Goal: Task Accomplishment & Management: Manage account settings

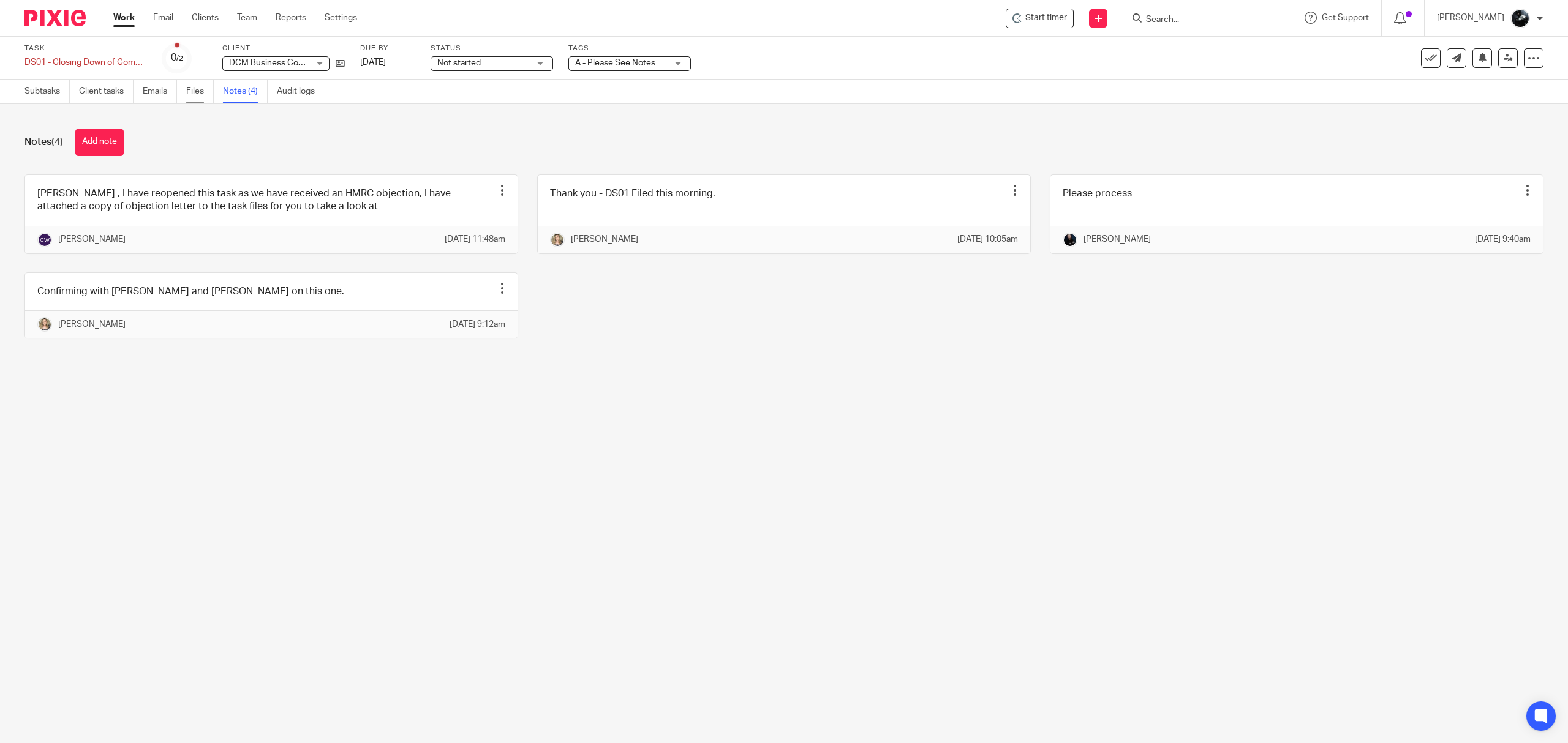
click at [199, 89] on link "Files" at bounding box center [200, 92] width 28 height 24
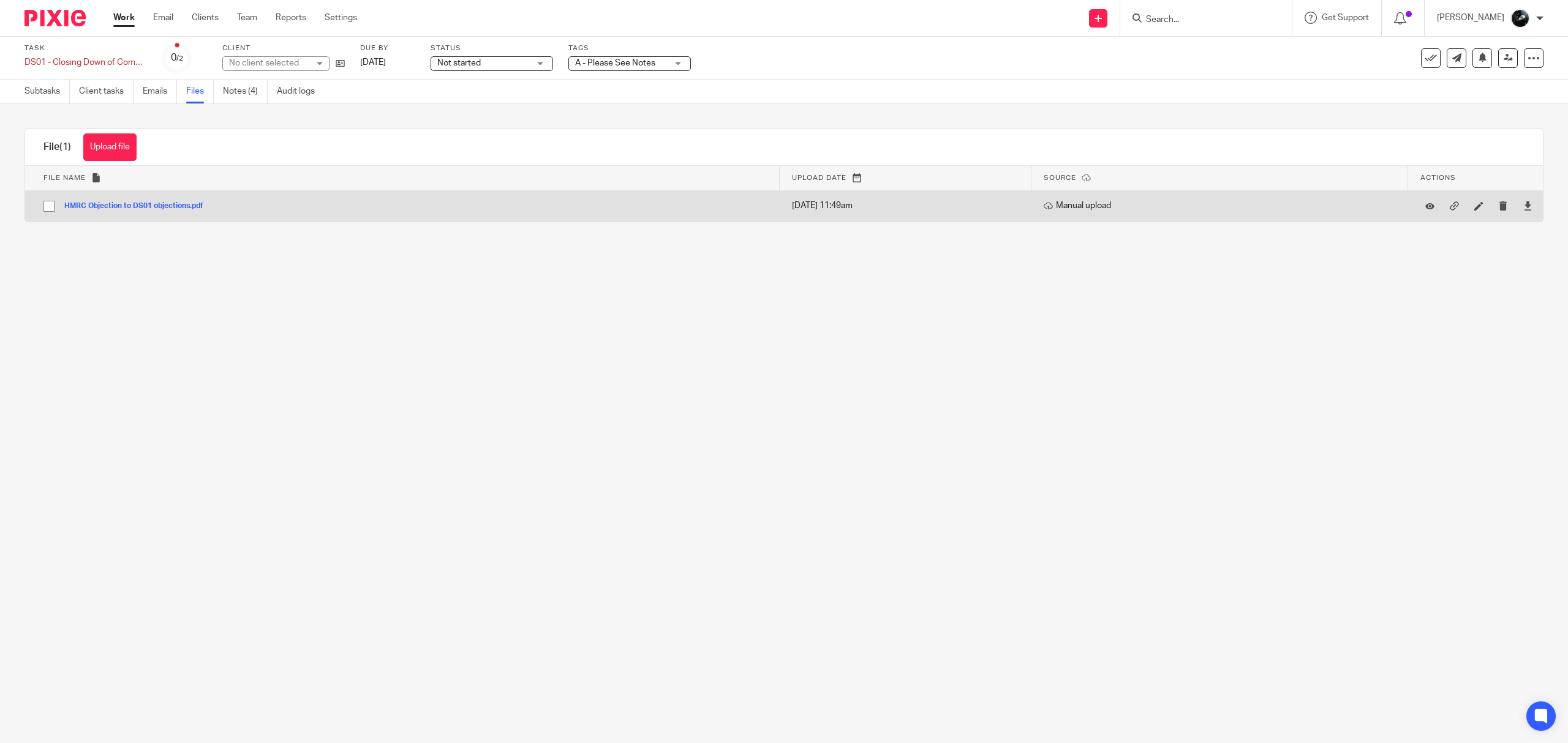
click at [172, 204] on button "HMRC Objection to DS01 objections.pdf" at bounding box center [138, 206] width 149 height 8
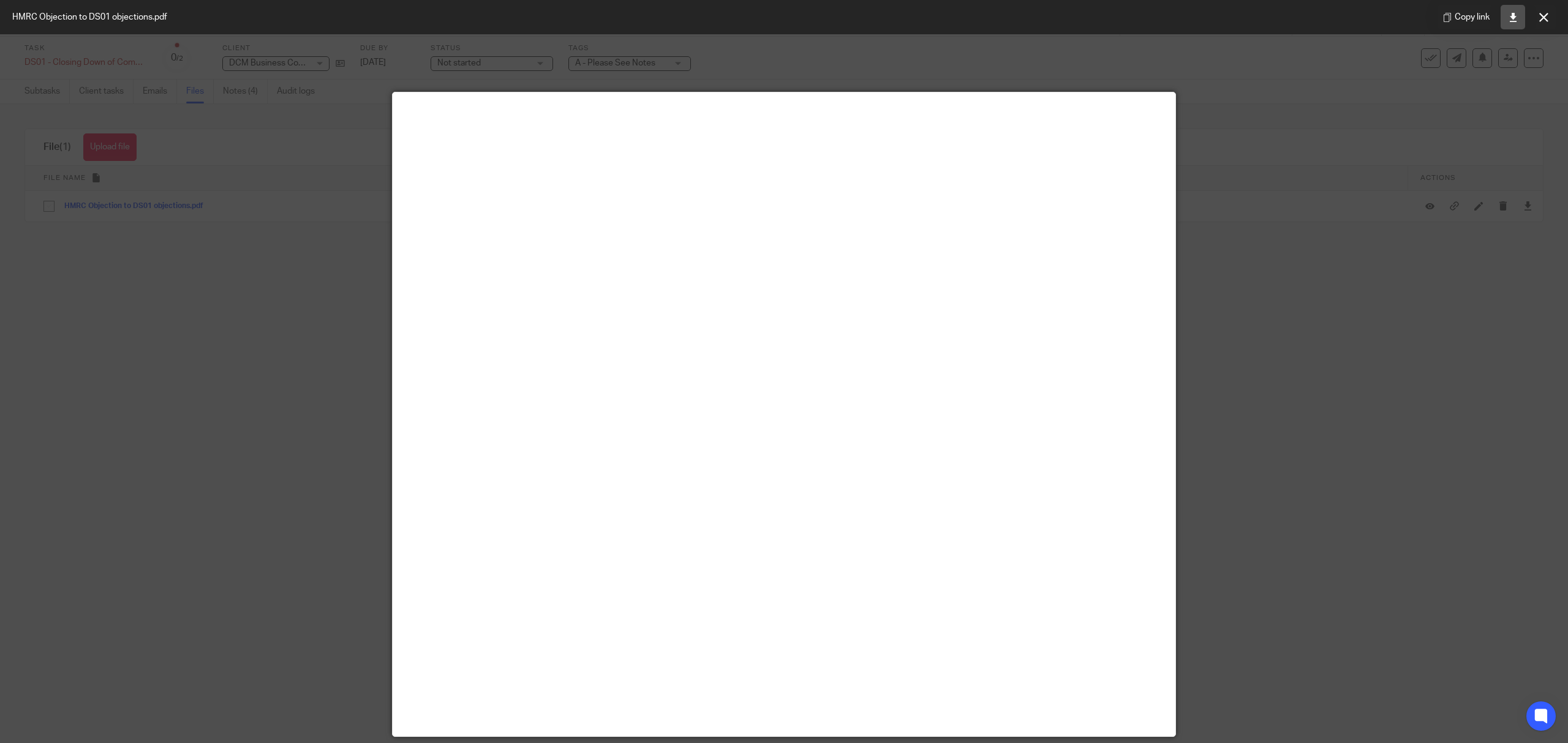
click at [1518, 20] on link at bounding box center [1512, 17] width 24 height 24
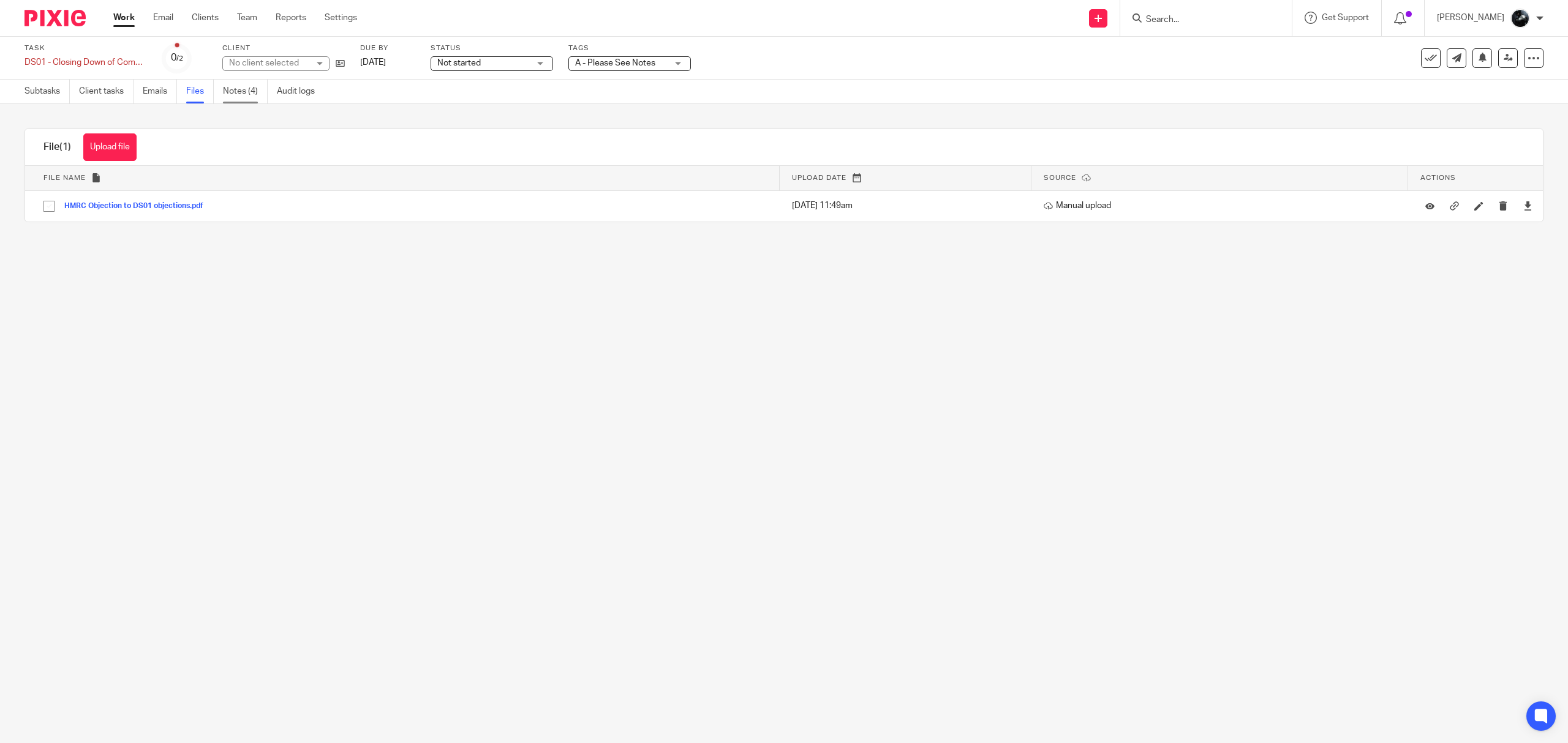
click at [236, 87] on link "Notes (4)" at bounding box center [245, 92] width 45 height 24
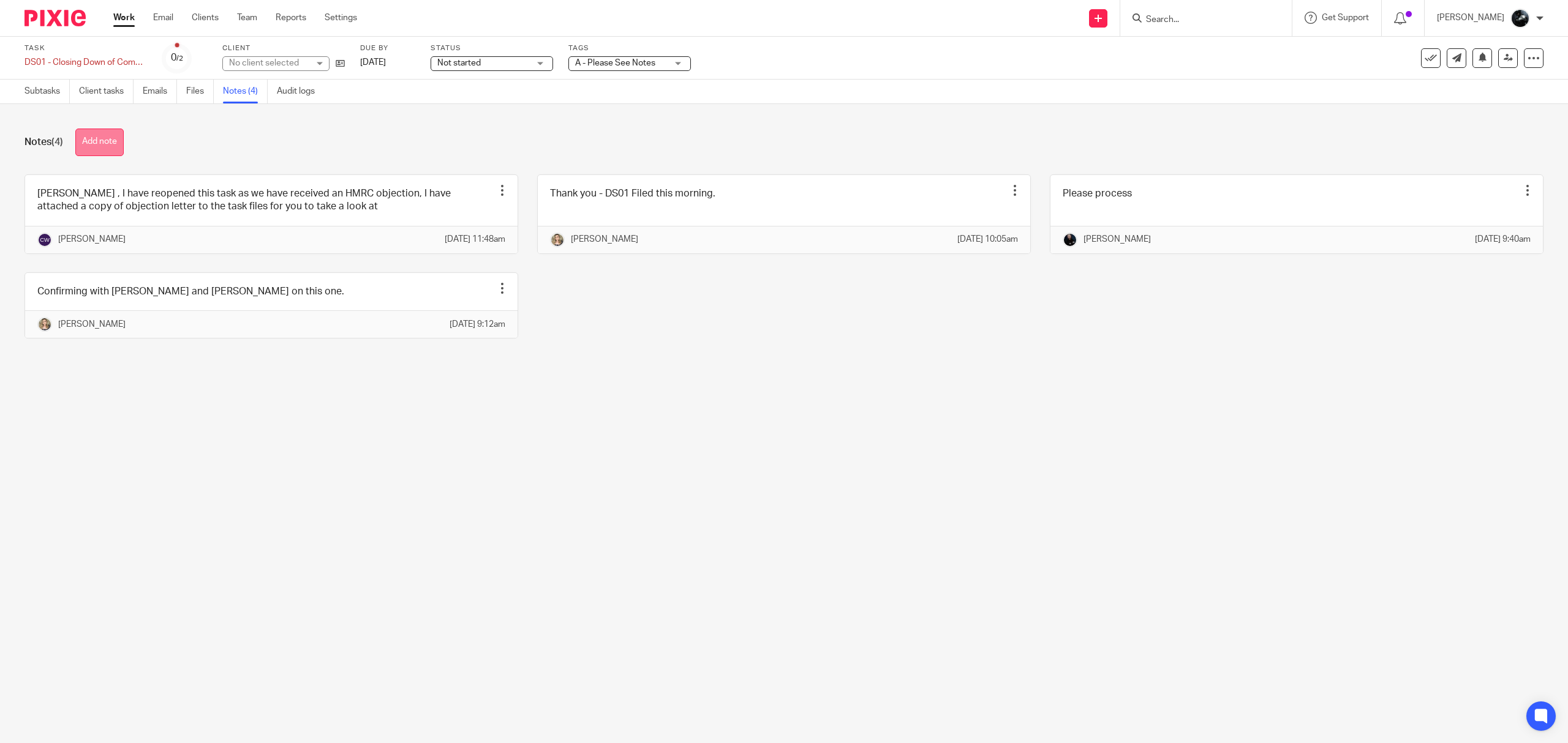
click at [108, 147] on button "Add note" at bounding box center [99, 142] width 48 height 28
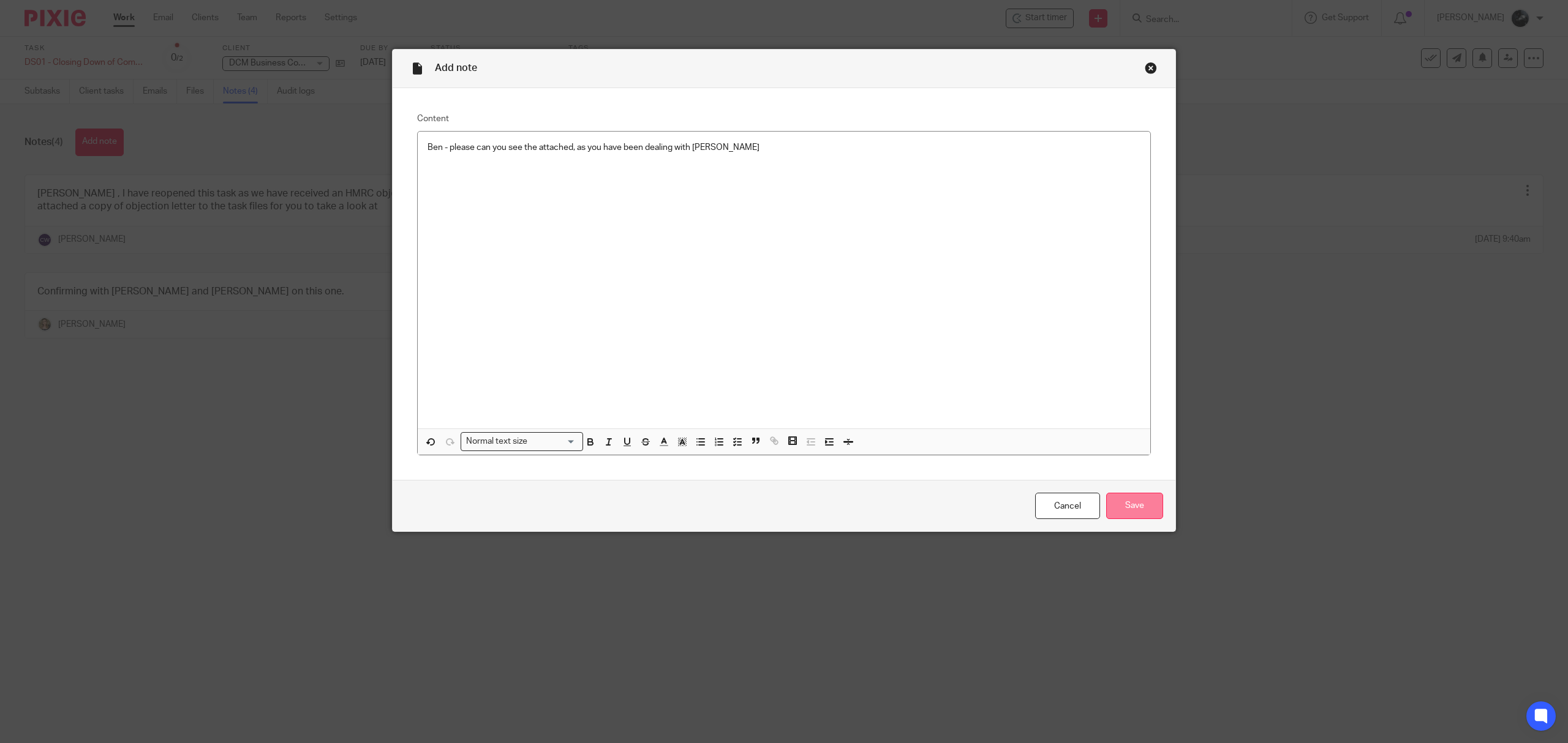
click at [1131, 495] on input "Save" at bounding box center [1134, 506] width 57 height 26
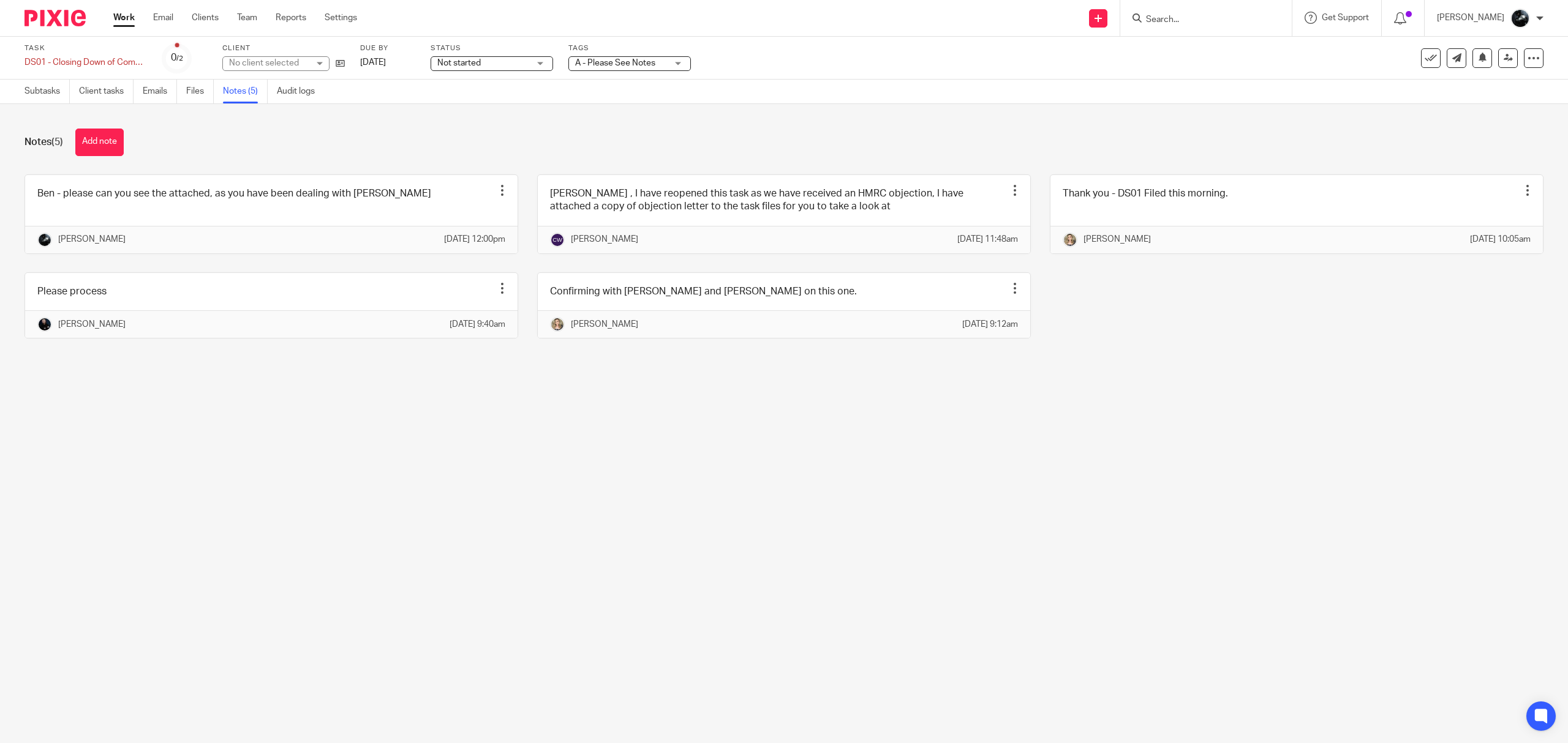
click at [1495, 50] on div "Note added." at bounding box center [1169, 35] width 772 height 46
click at [1496, 59] on div "Note added." at bounding box center [1502, 39] width 105 height 41
click at [1504, 59] on icon at bounding box center [1509, 58] width 9 height 9
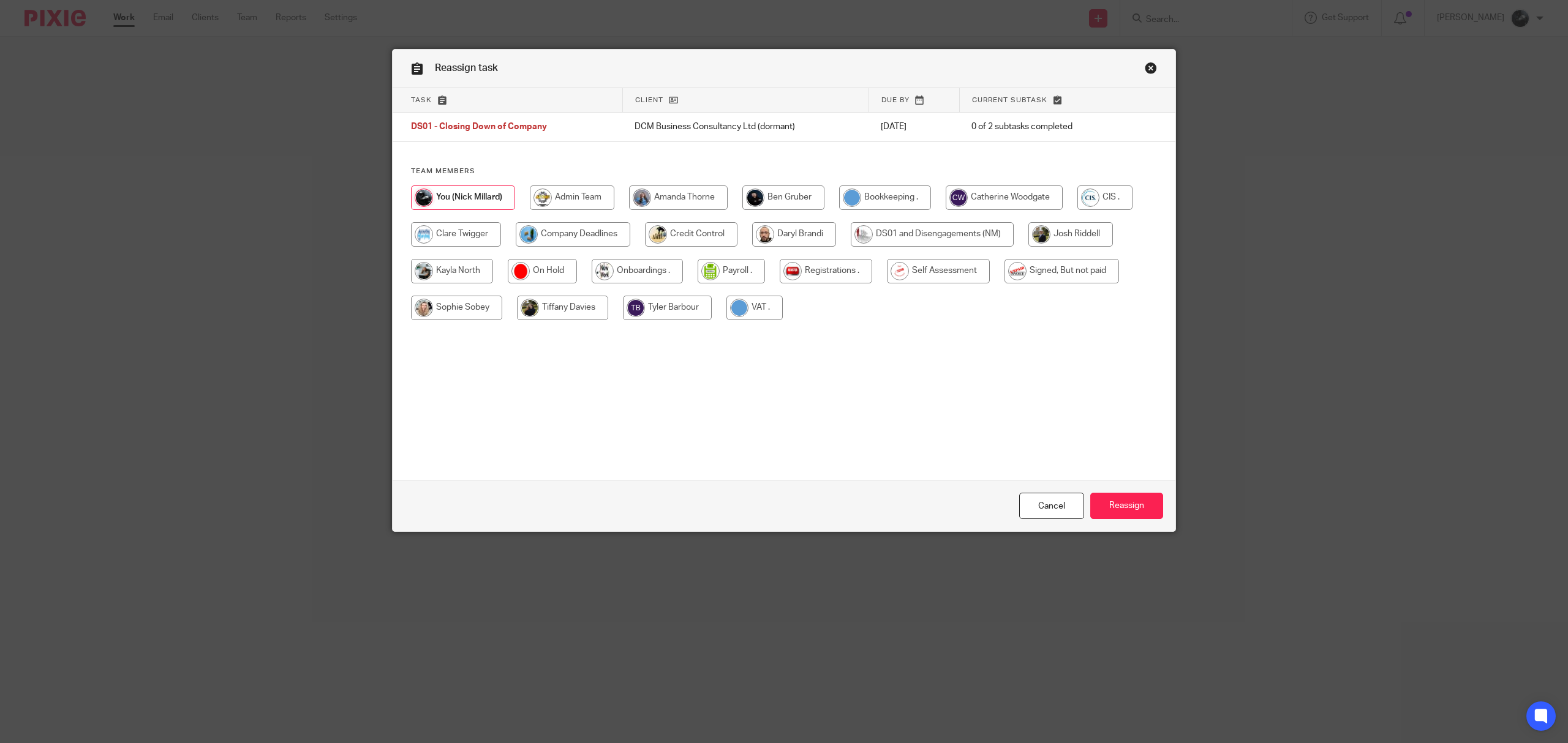
click at [768, 199] on input "radio" at bounding box center [783, 198] width 82 height 24
radio input "true"
click at [1120, 506] on input "Reassign" at bounding box center [1127, 506] width 72 height 26
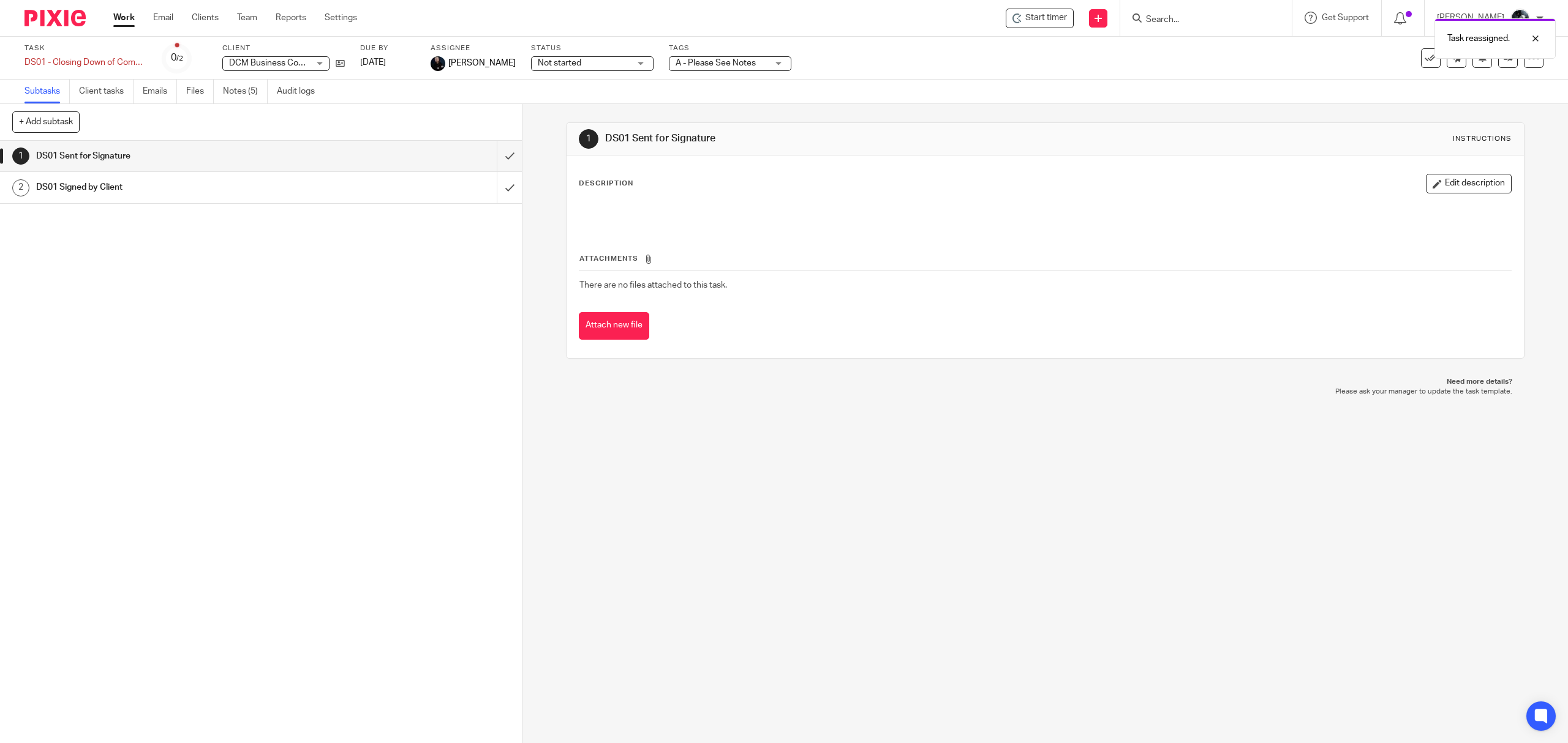
click at [65, 15] on img at bounding box center [55, 19] width 61 height 17
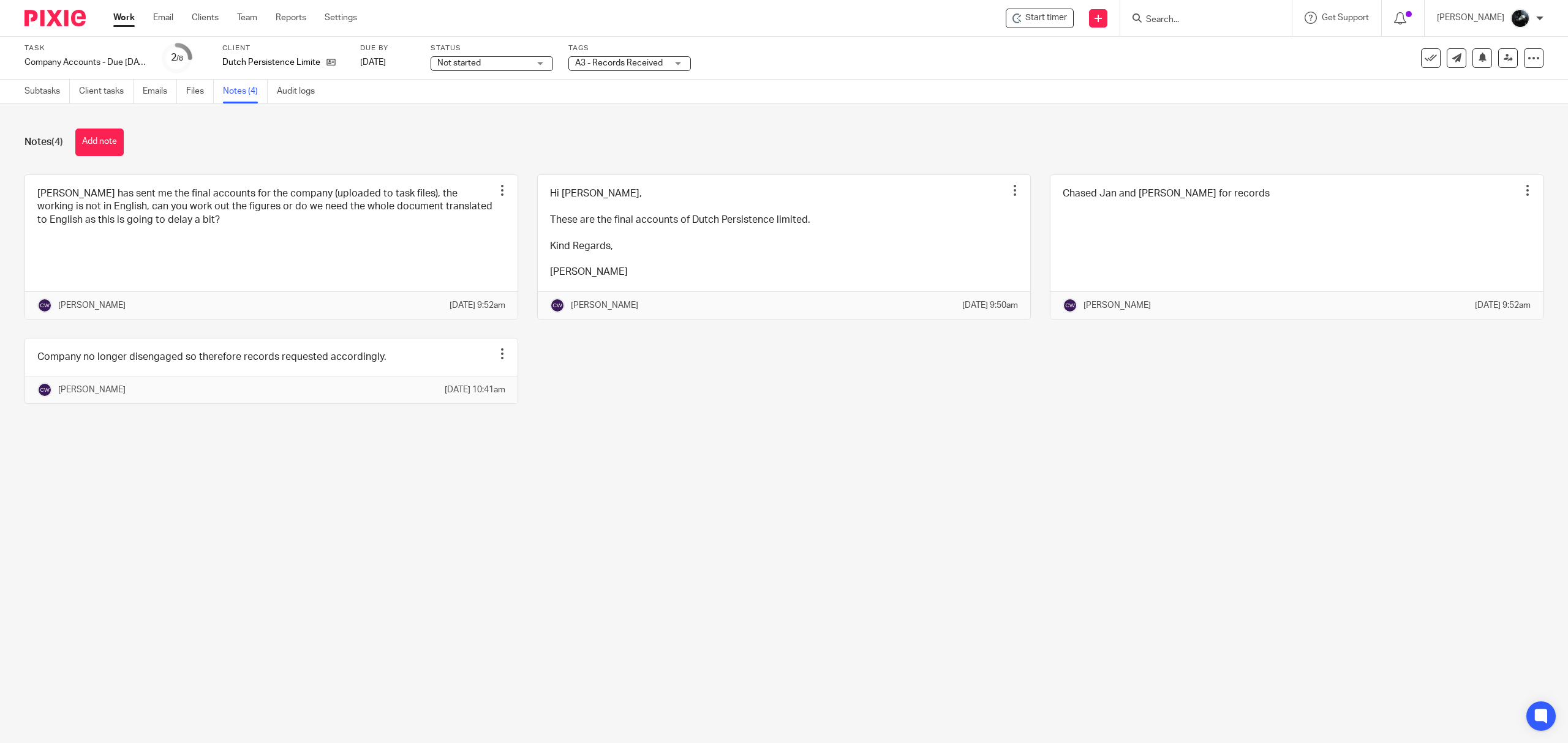
click at [1183, 28] on div at bounding box center [1206, 18] width 172 height 36
click at [1184, 27] on div at bounding box center [1206, 18] width 172 height 36
click at [1193, 20] on input "Search" at bounding box center [1199, 20] width 111 height 11
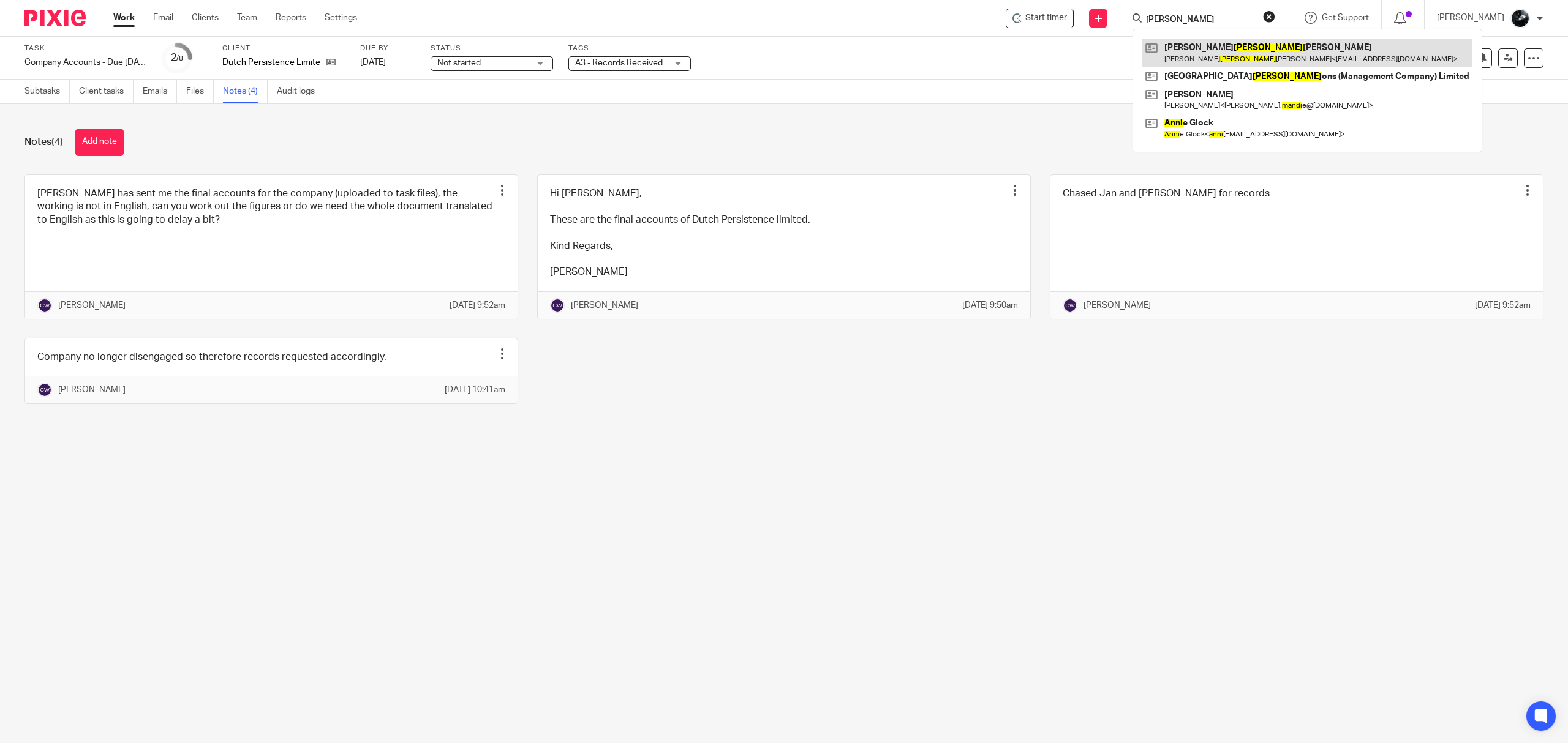
type input "manni"
click at [1235, 42] on link at bounding box center [1307, 53] width 330 height 28
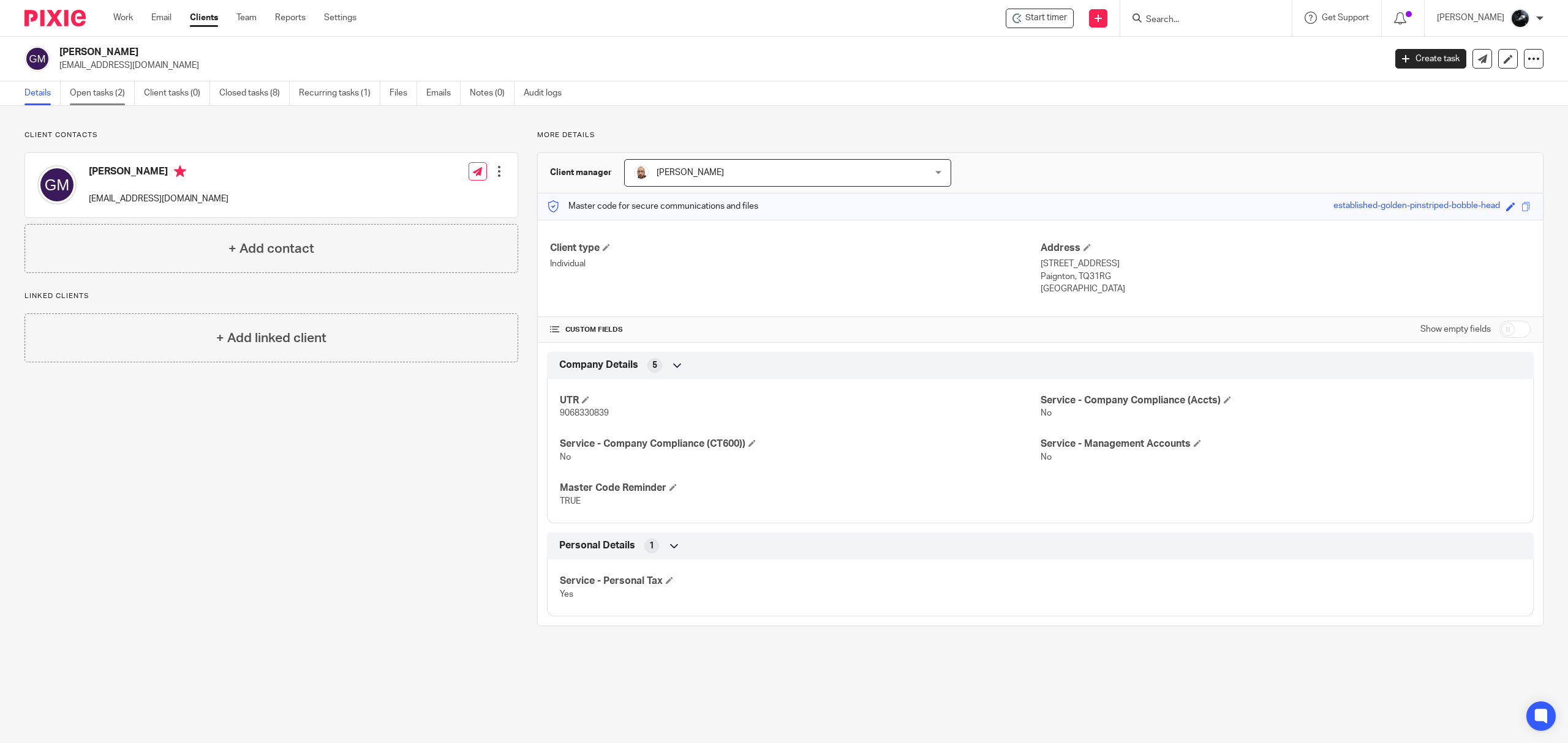
click at [119, 82] on link "Open tasks (2)" at bounding box center [102, 94] width 65 height 24
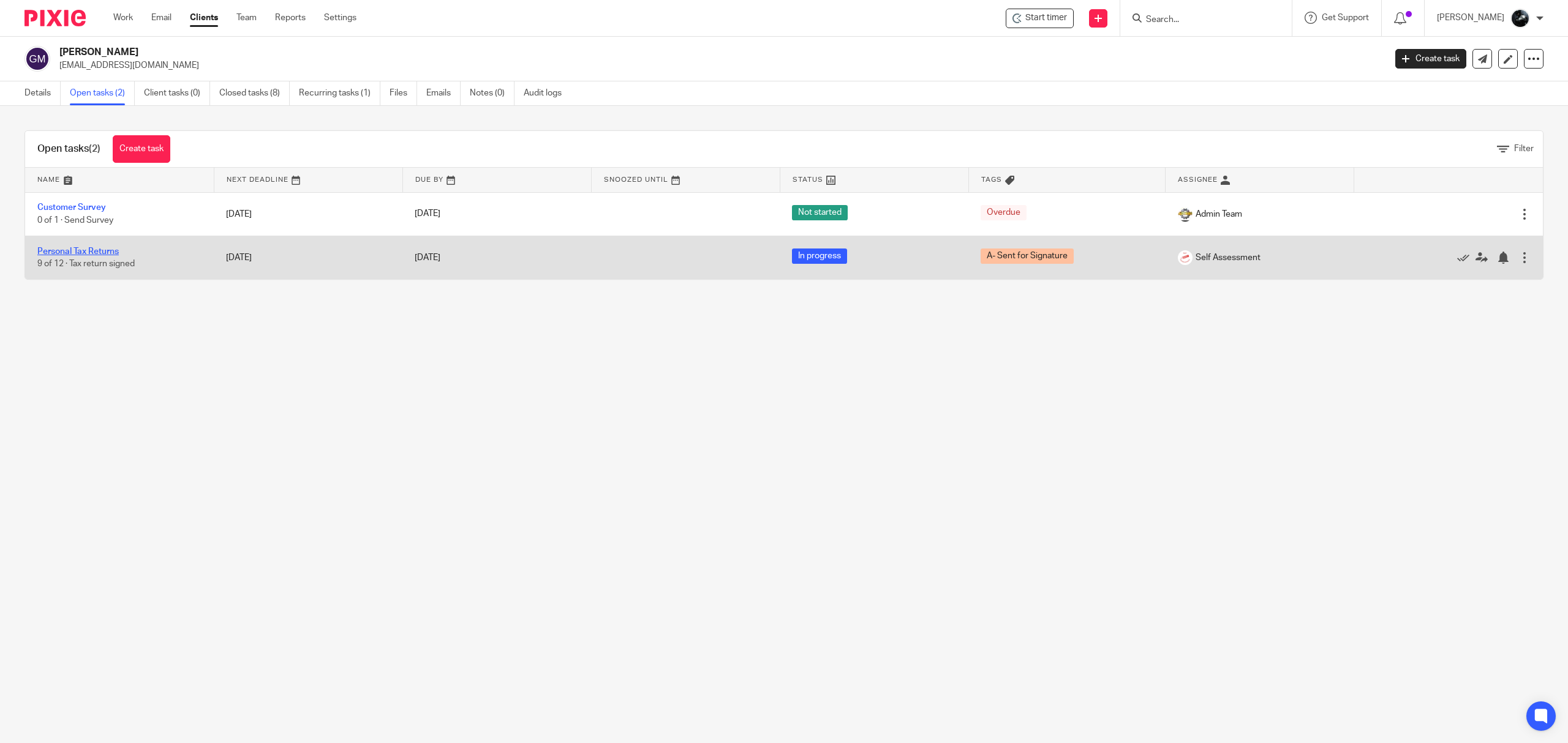
click at [97, 249] on link "Personal Tax Returns" at bounding box center [78, 251] width 82 height 8
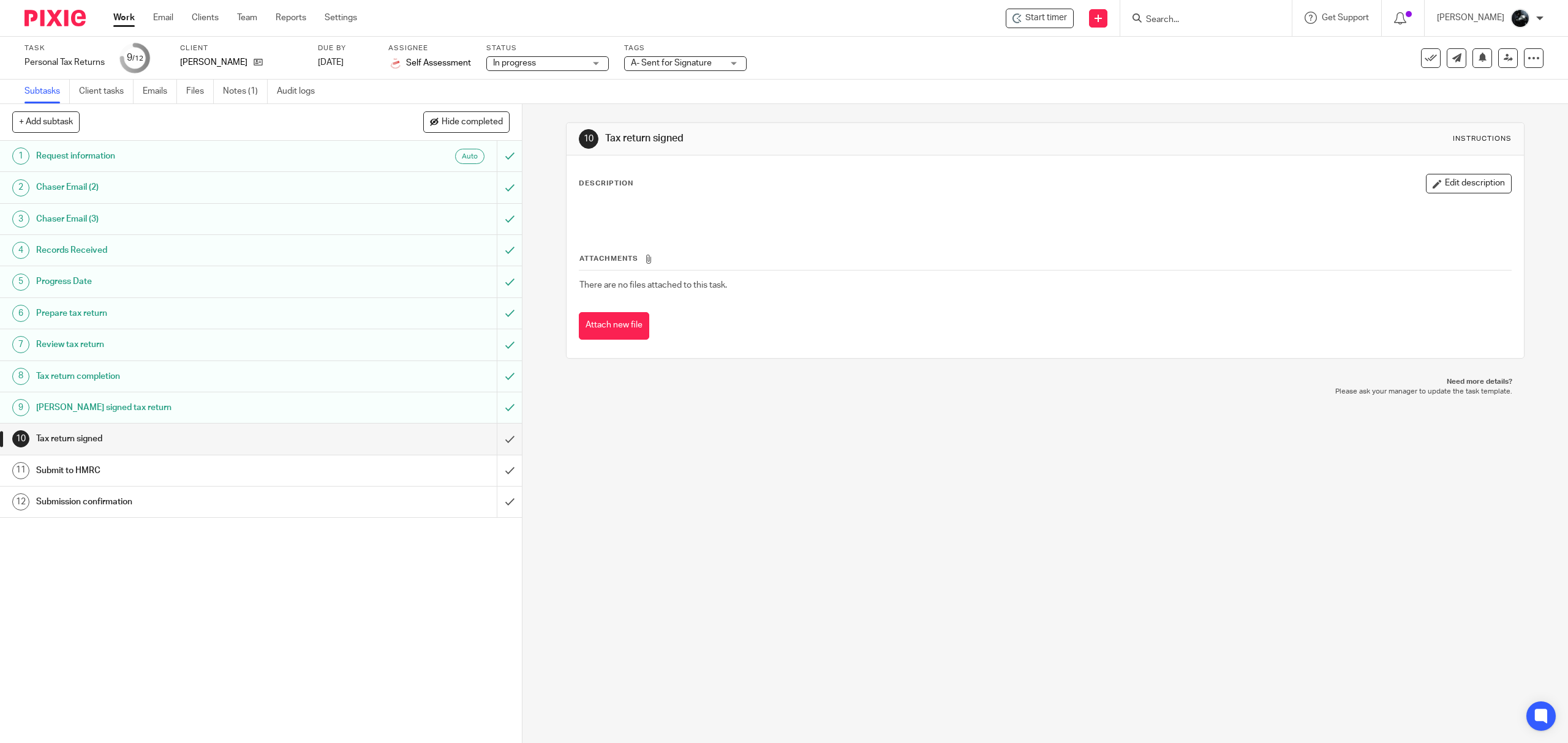
click at [724, 64] on div "A- Sent for Signature" at bounding box center [686, 64] width 123 height 15
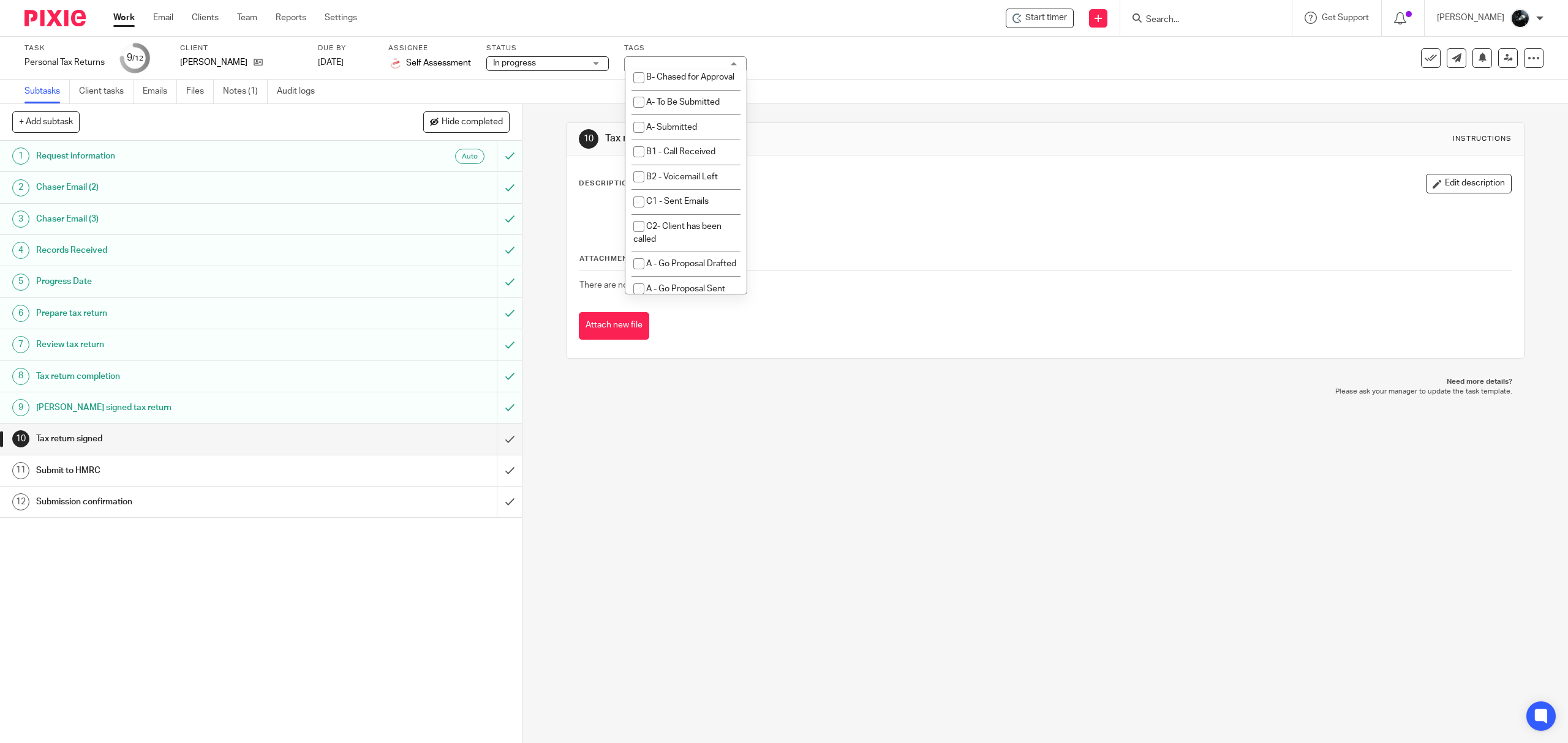
scroll to position [816, 0]
click at [689, 15] on li "A- Sent for Signature" at bounding box center [686, 2] width 122 height 25
checkbox input "false"
click at [681, 64] on li "A- To Be Submitted" at bounding box center [686, 51] width 122 height 25
checkbox input "true"
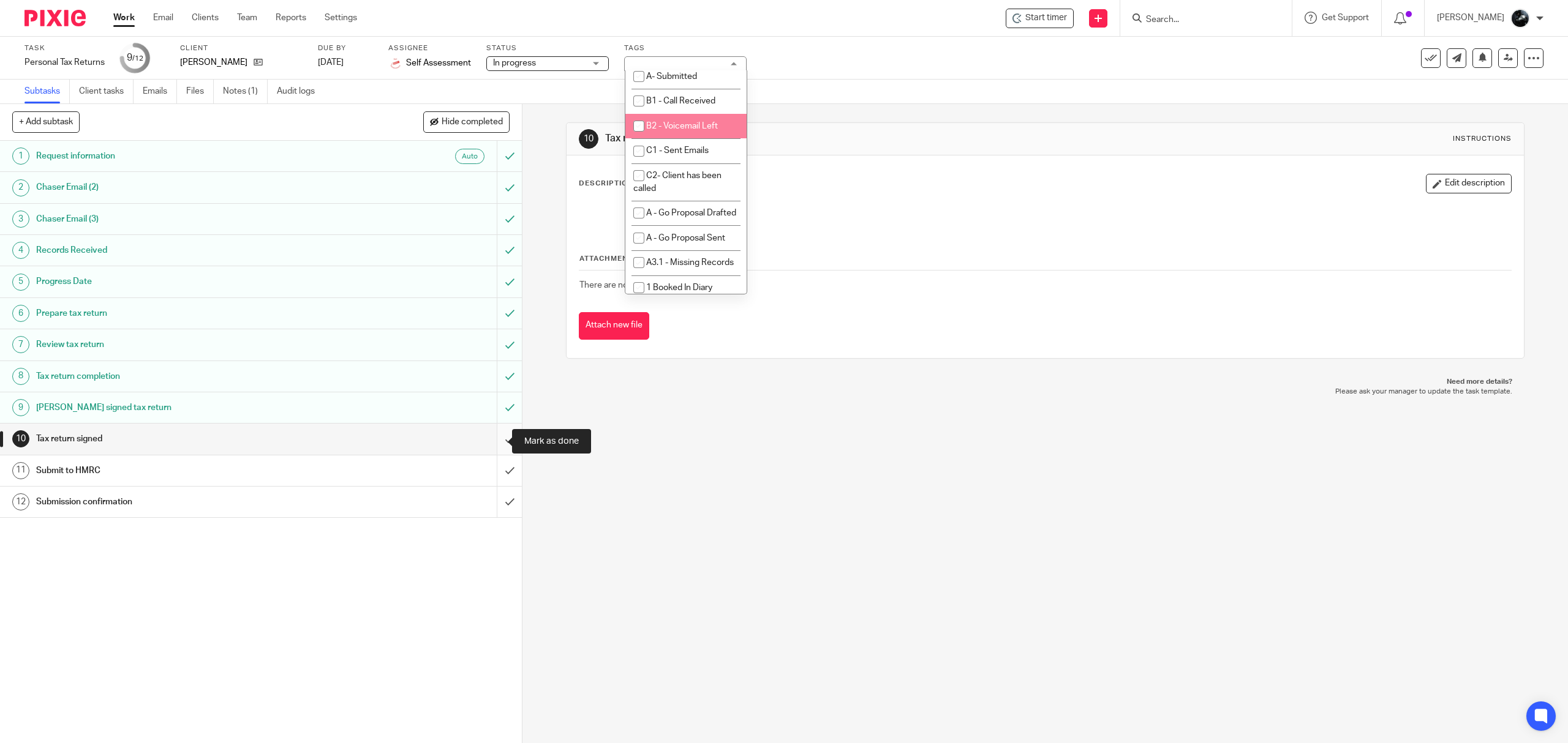
click at [493, 435] on input "submit" at bounding box center [261, 438] width 522 height 31
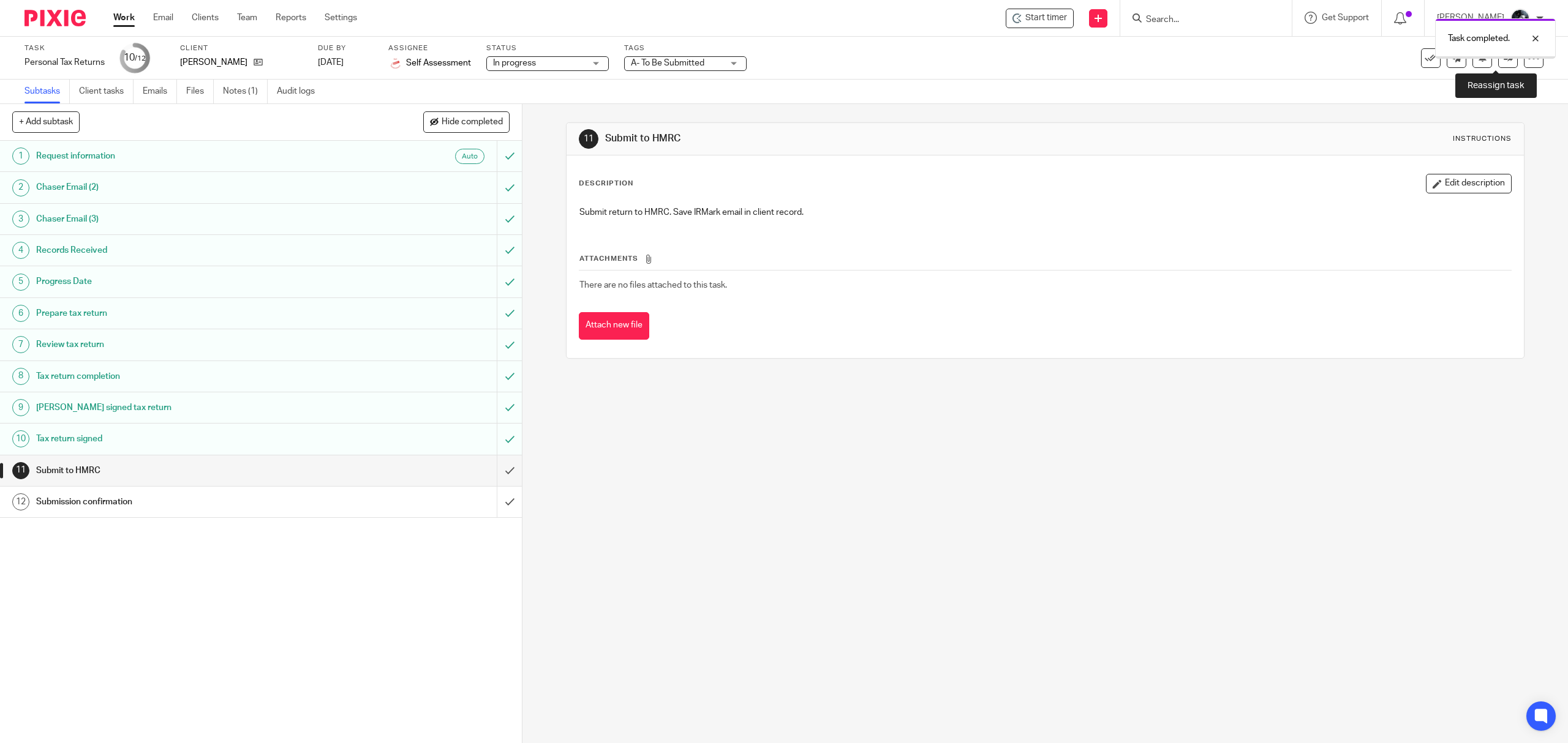
click at [1504, 59] on icon at bounding box center [1509, 58] width 9 height 9
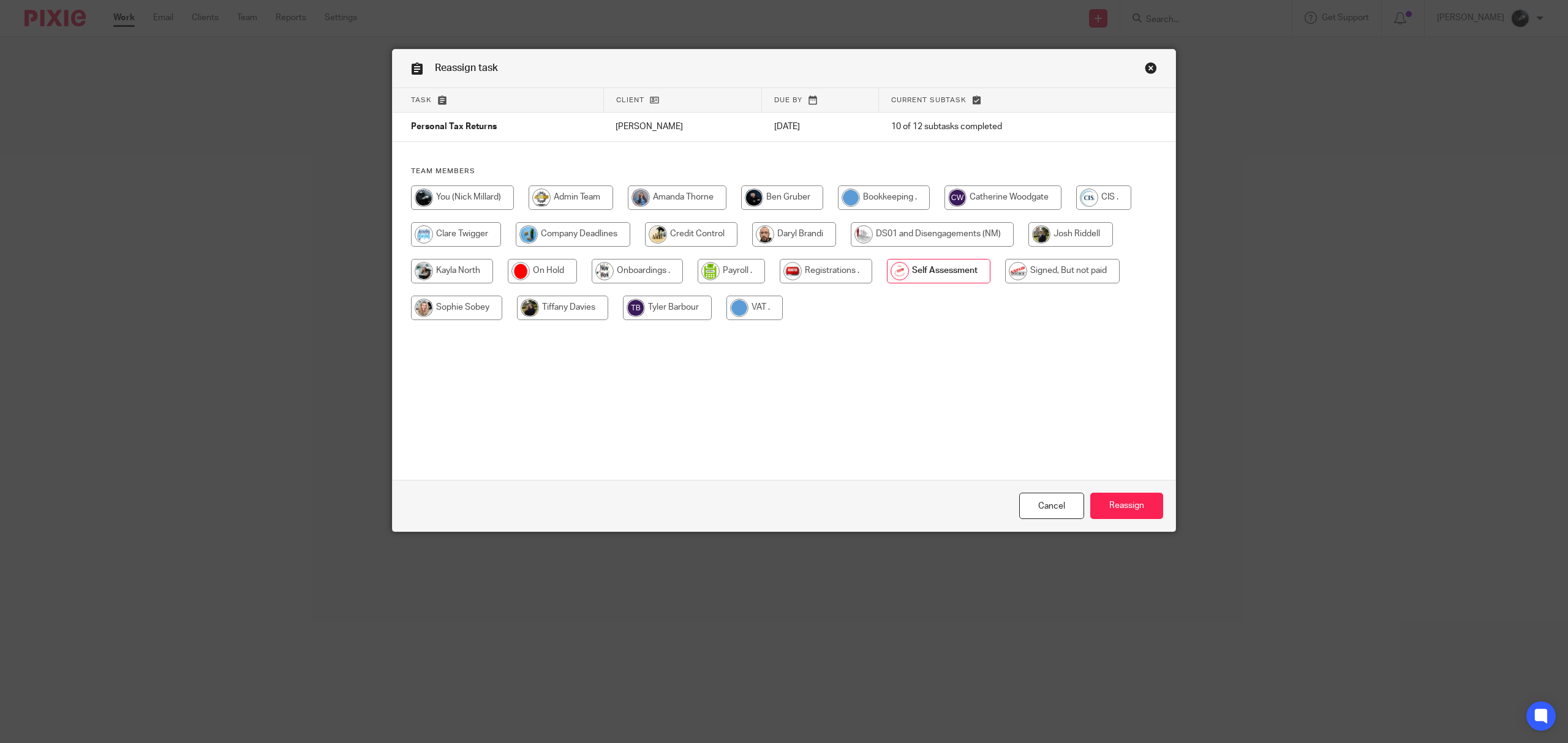
click at [1057, 276] on input "radio" at bounding box center [1062, 271] width 114 height 24
radio input "true"
click at [1116, 506] on input "Reassign" at bounding box center [1127, 506] width 72 height 26
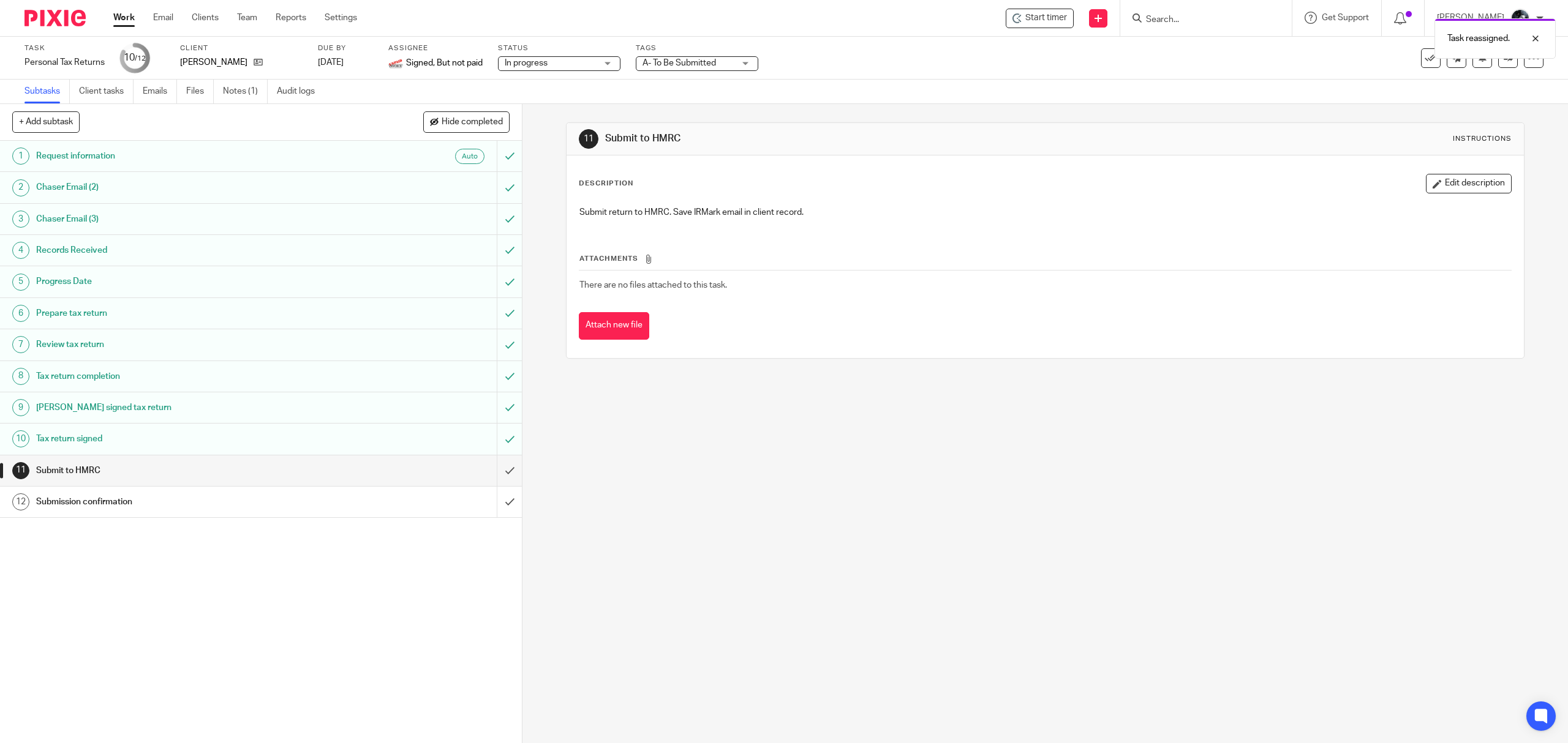
click at [1171, 18] on div "Task reassigned." at bounding box center [1169, 35] width 772 height 46
click at [1207, 23] on div "Task reassigned." at bounding box center [1169, 35] width 772 height 46
click at [1225, 23] on div "Task reassigned." at bounding box center [1169, 35] width 772 height 46
click at [1145, 19] on div "Task reassigned." at bounding box center [1169, 35] width 772 height 46
click at [1164, 19] on div "Task reassigned." at bounding box center [1169, 35] width 772 height 46
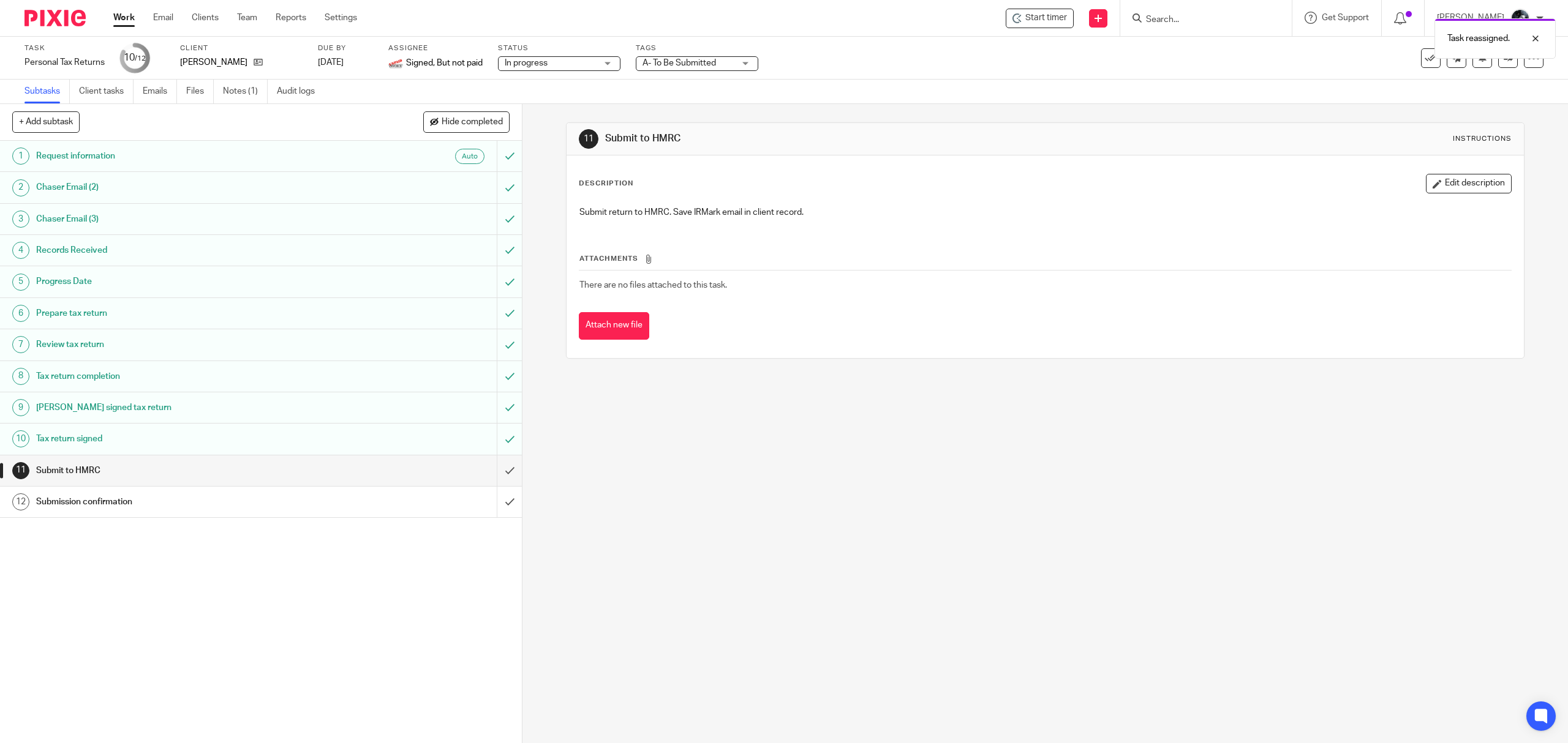
click at [1153, 17] on div "Task reassigned." at bounding box center [1169, 35] width 772 height 46
click at [1144, 20] on div "Task reassigned." at bounding box center [1169, 35] width 772 height 46
click at [1171, 20] on div "Task reassigned." at bounding box center [1169, 35] width 772 height 46
click at [1194, 22] on input "Search" at bounding box center [1199, 20] width 111 height 11
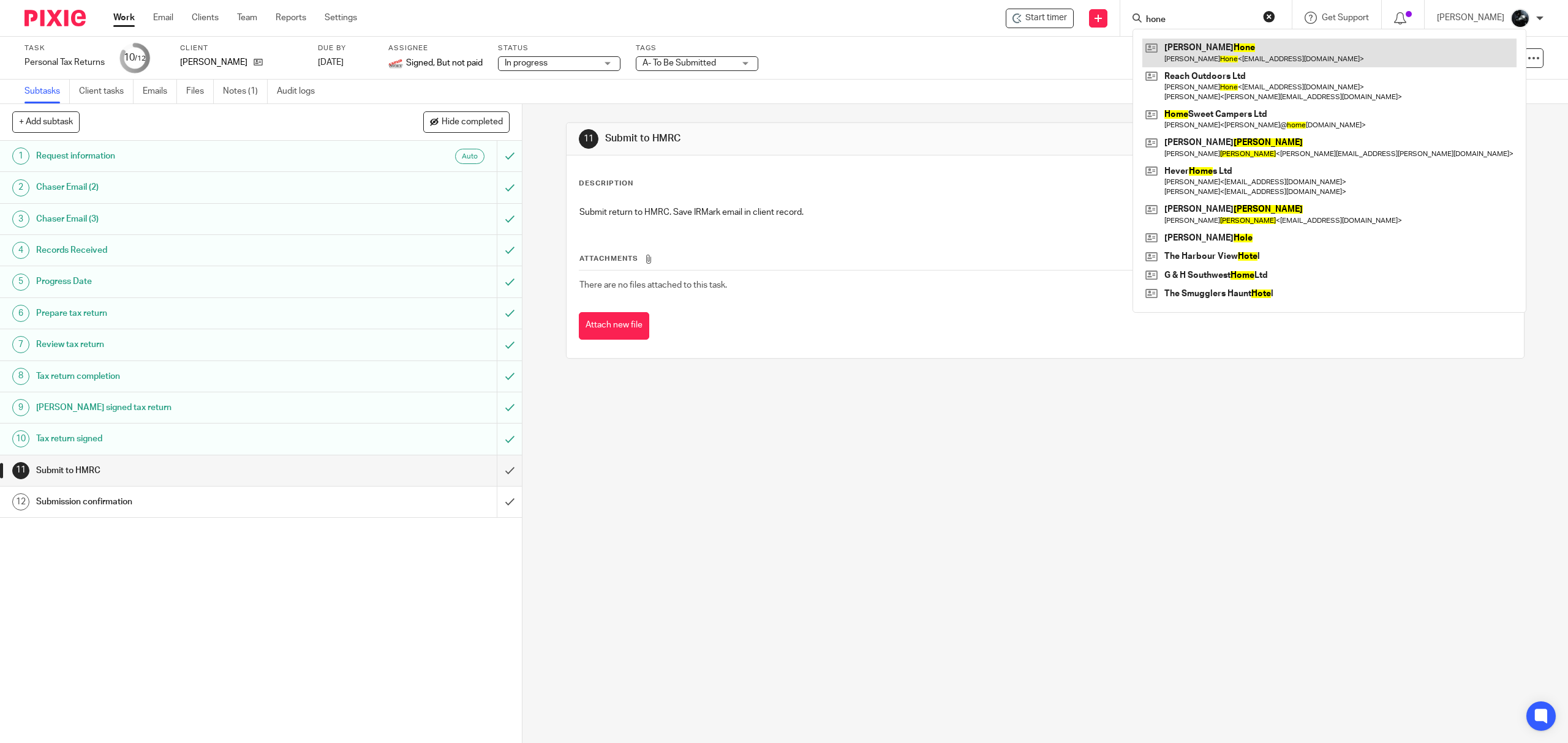
type input "hone"
click at [1210, 49] on link at bounding box center [1329, 53] width 374 height 28
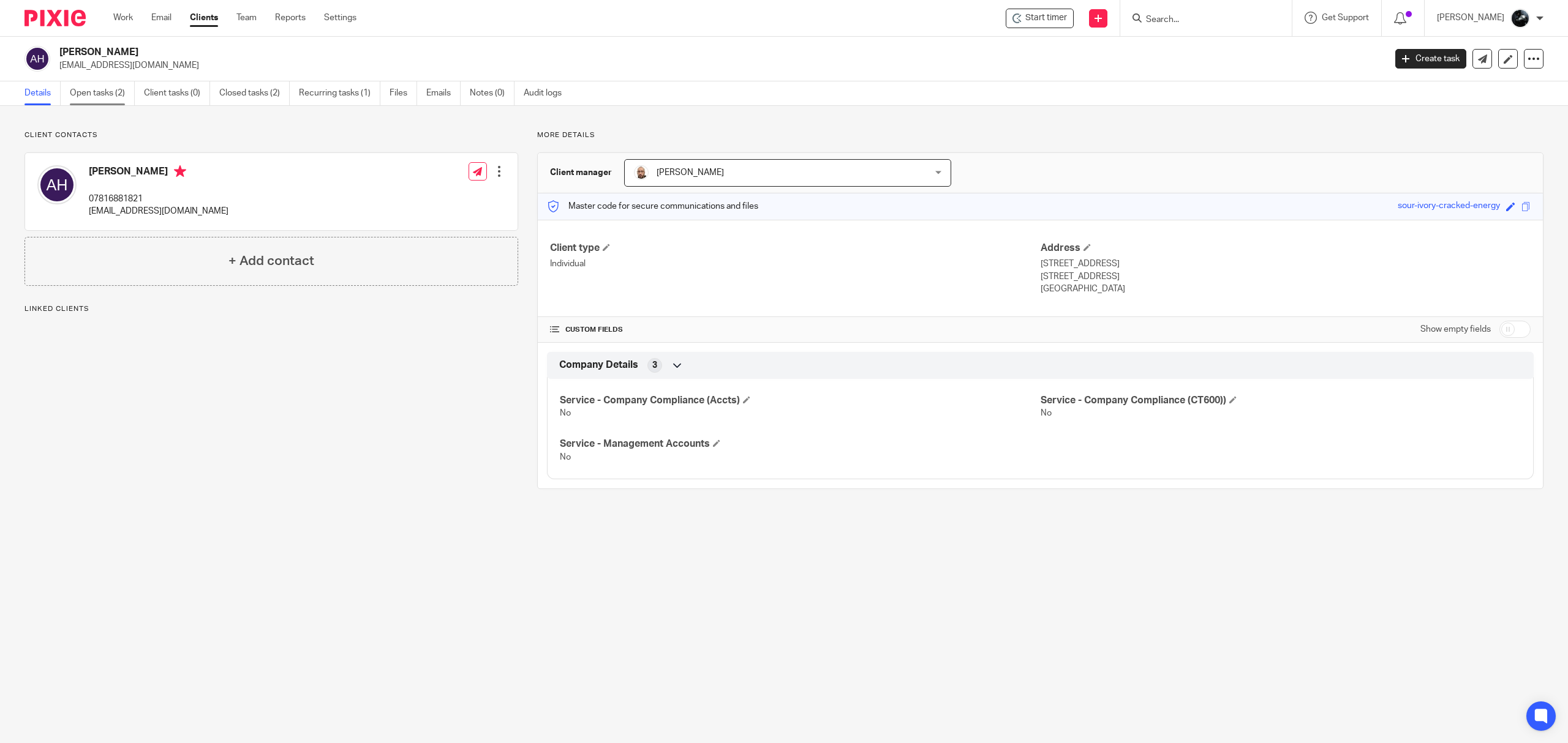
click at [109, 92] on link "Open tasks (2)" at bounding box center [102, 94] width 65 height 24
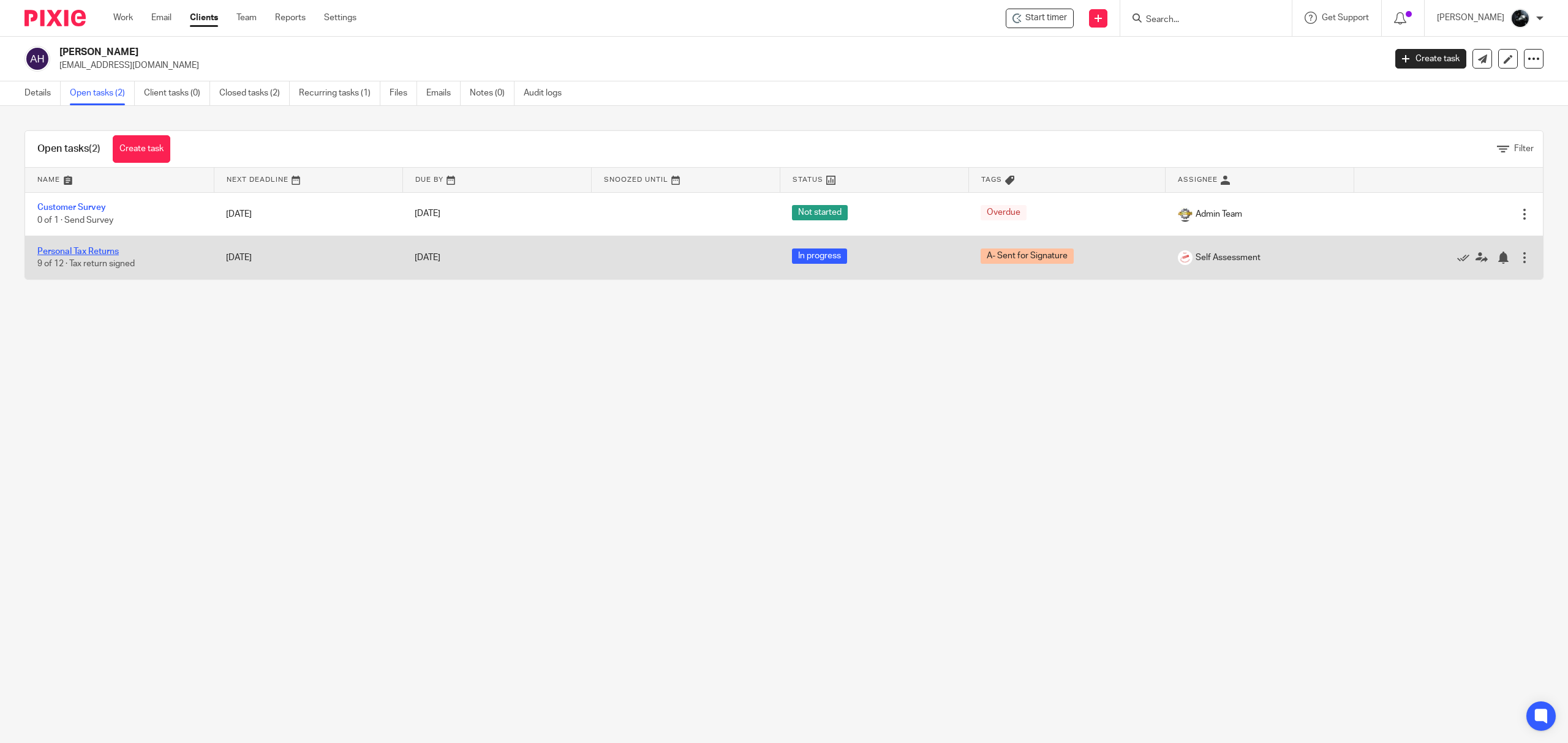
click at [105, 251] on link "Personal Tax Returns" at bounding box center [78, 251] width 82 height 8
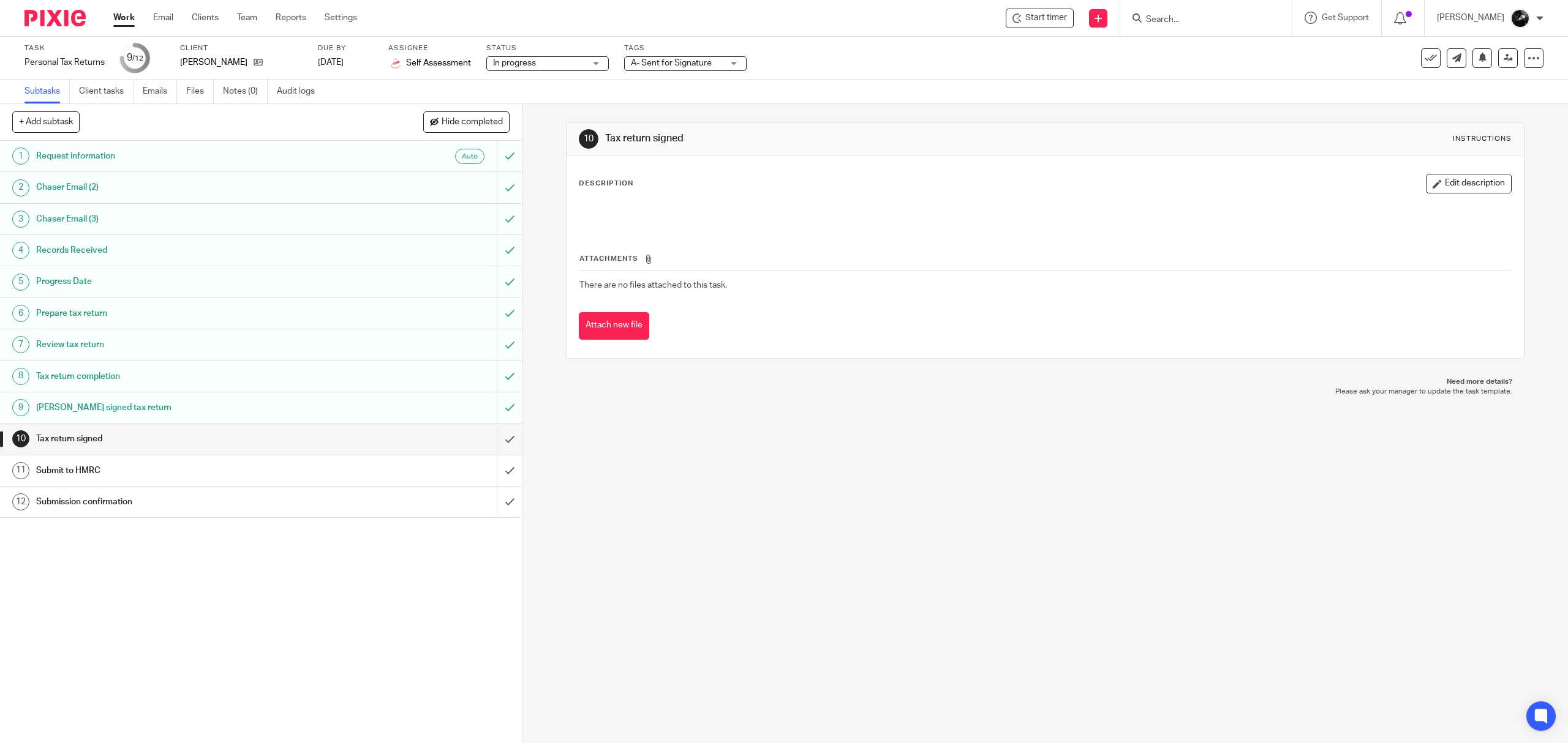
click at [699, 64] on span "A- Sent for Signature" at bounding box center [671, 62] width 81 height 8
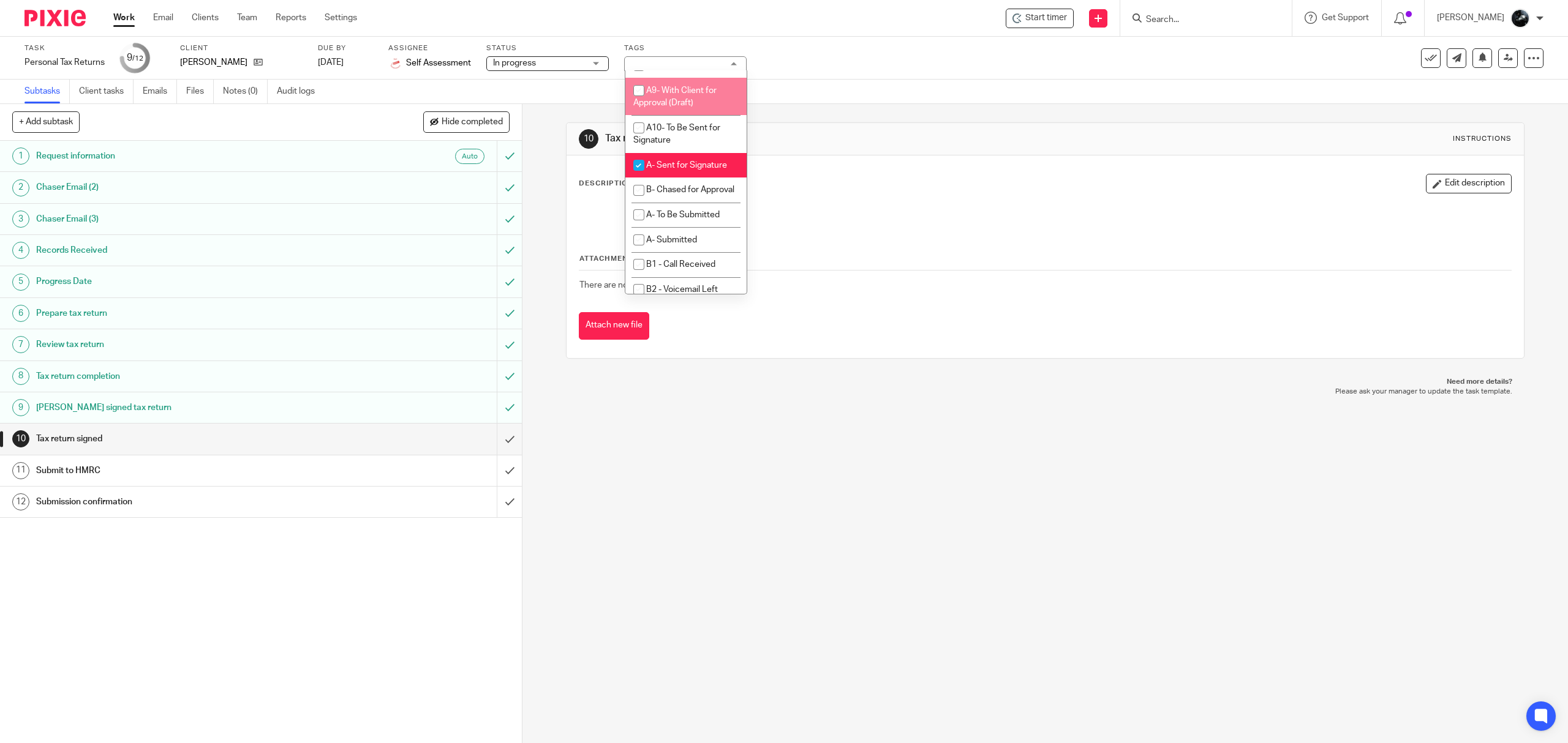
scroll to position [735, 0]
click at [677, 97] on li "A- Sent for Signature" at bounding box center [686, 83] width 122 height 25
checkbox input "false"
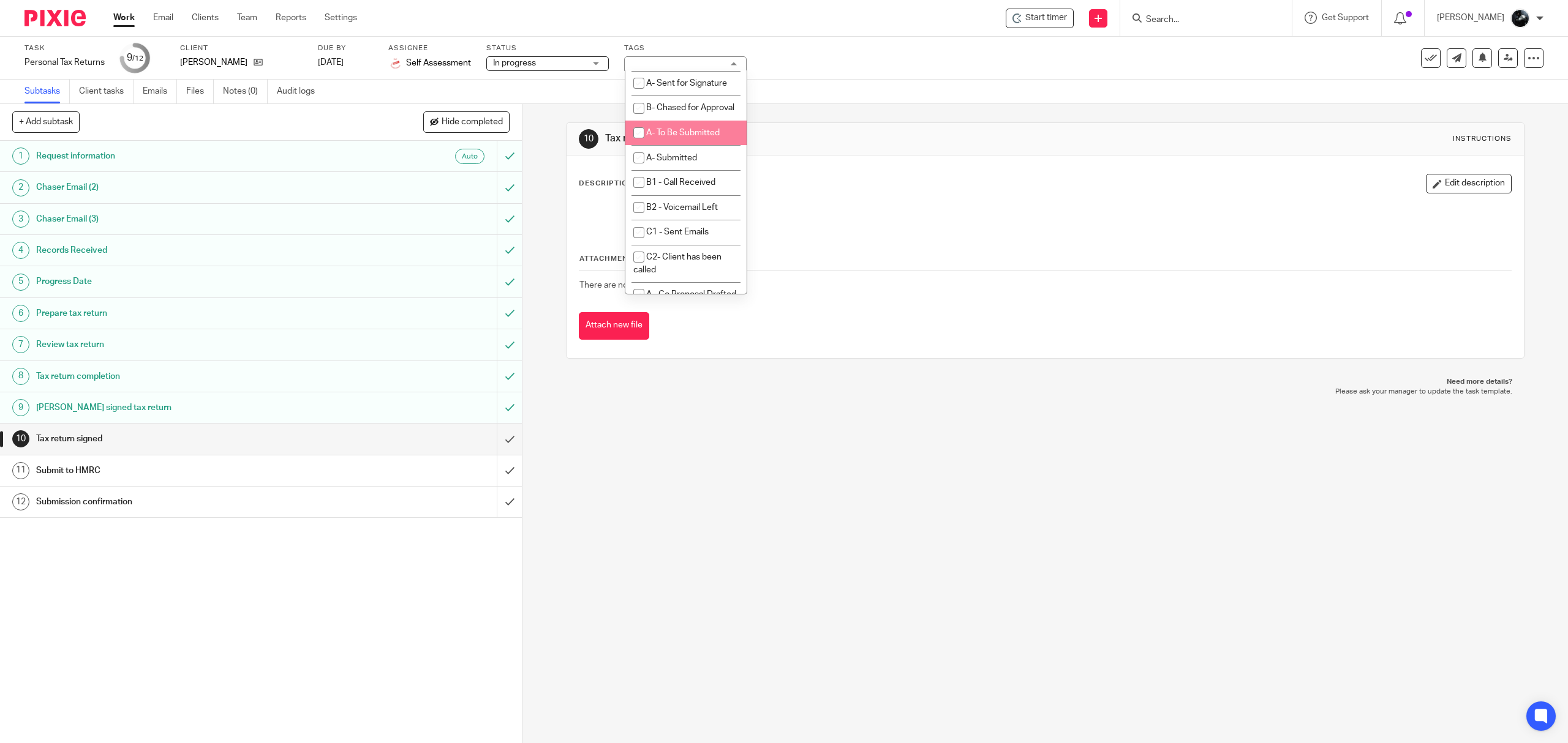
click at [687, 146] on li "A- To Be Submitted" at bounding box center [686, 133] width 122 height 25
checkbox input "true"
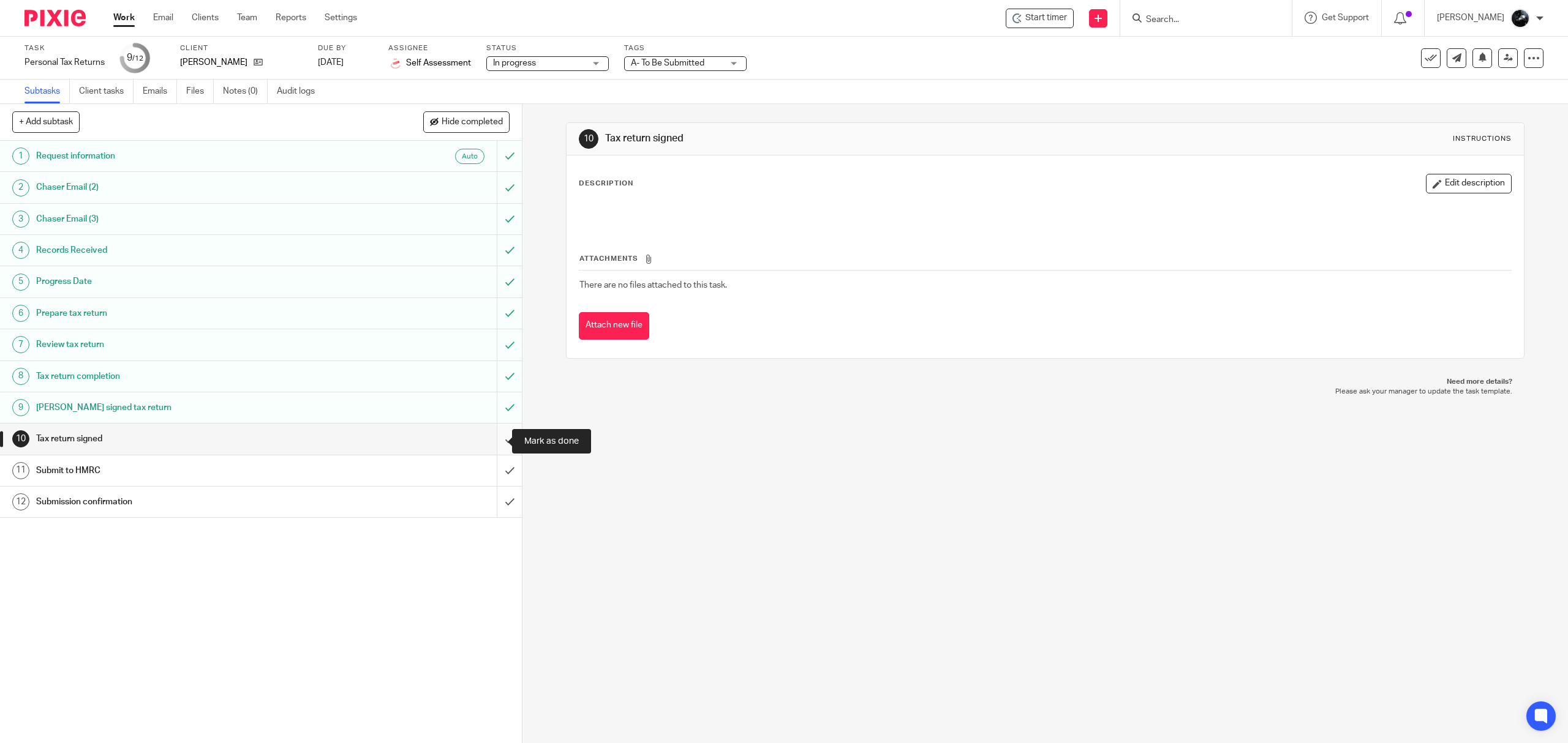
click at [495, 441] on input "submit" at bounding box center [261, 438] width 522 height 31
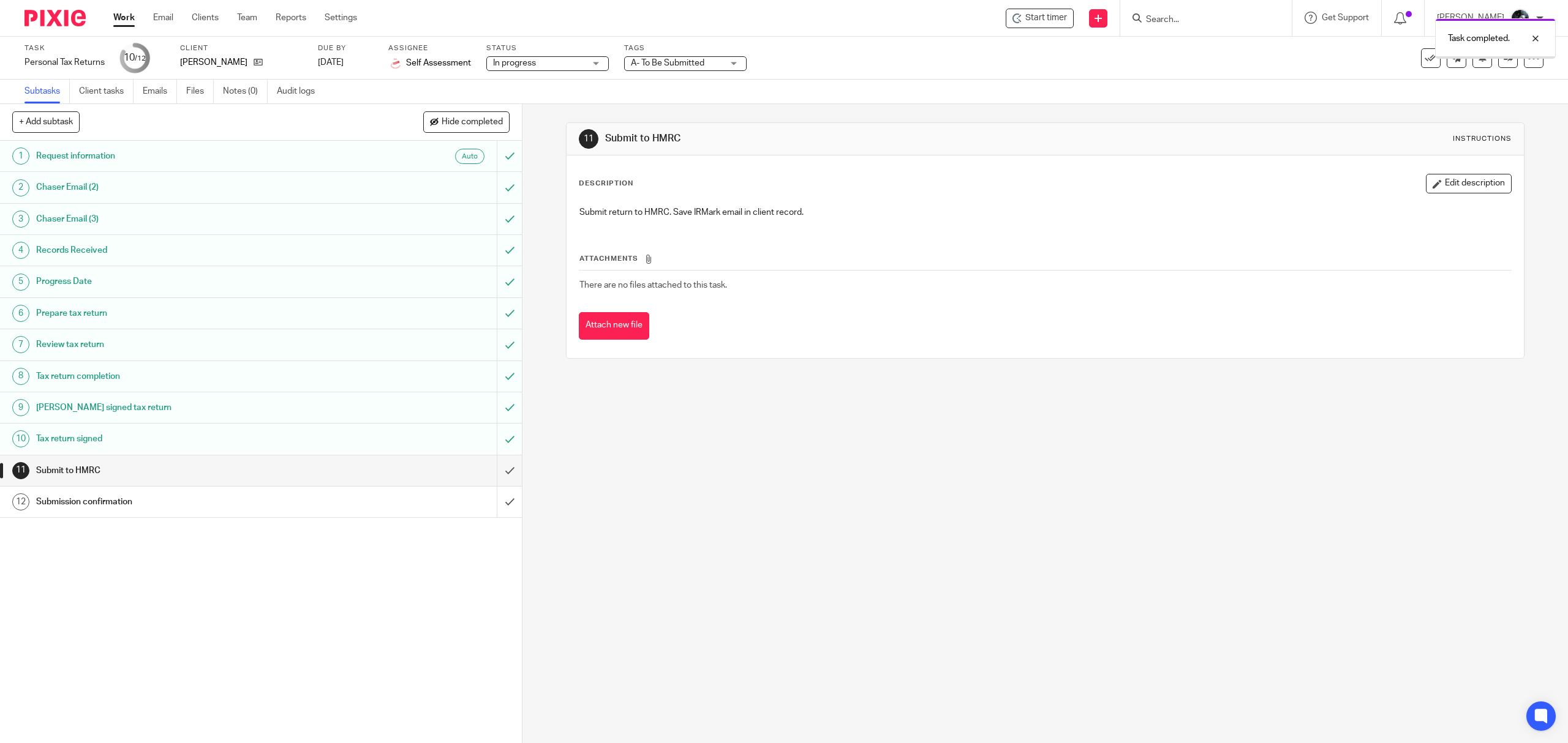
click at [1504, 60] on icon at bounding box center [1509, 58] width 9 height 9
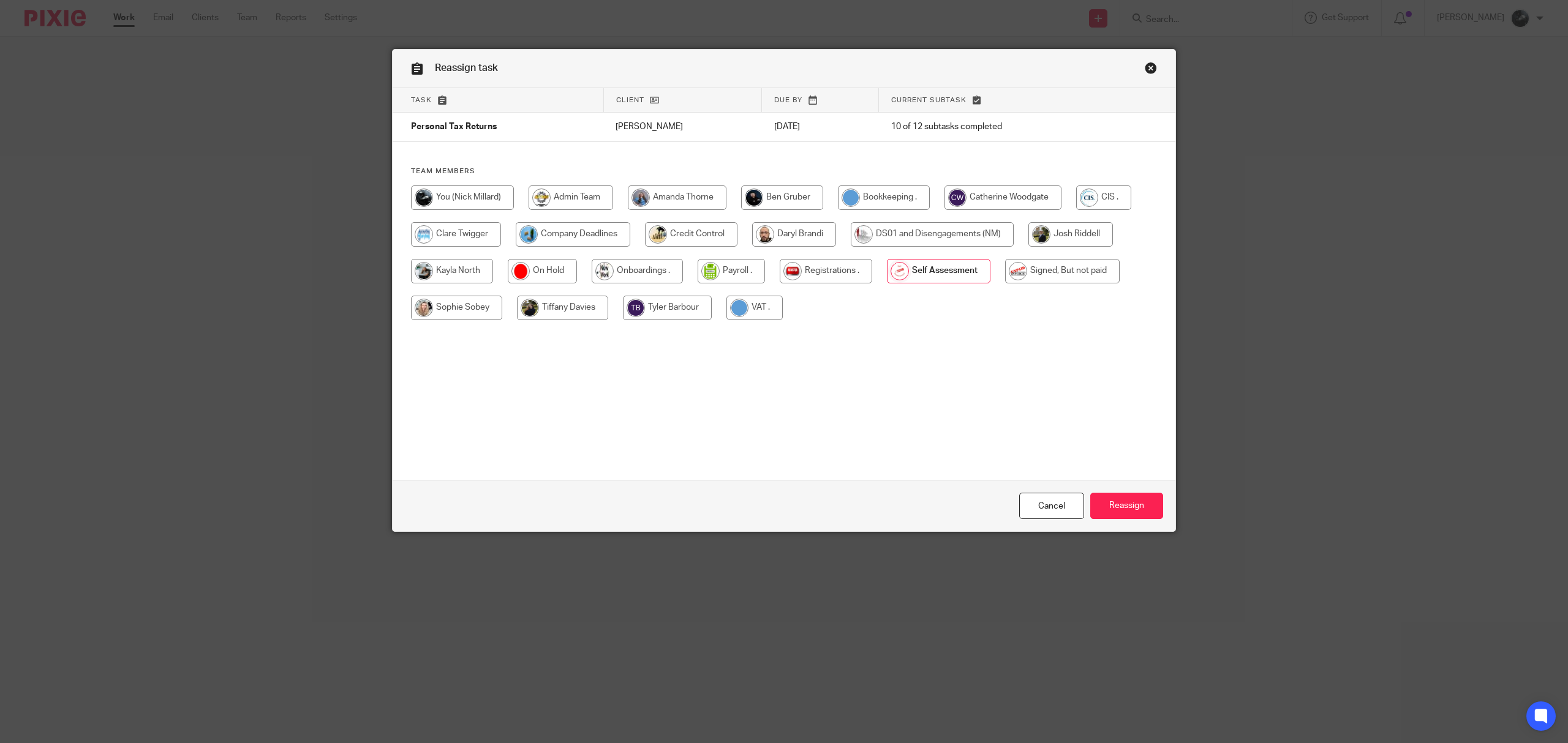
click at [1056, 272] on input "radio" at bounding box center [1062, 271] width 114 height 24
radio input "true"
click at [1116, 502] on input "Reassign" at bounding box center [1127, 506] width 72 height 26
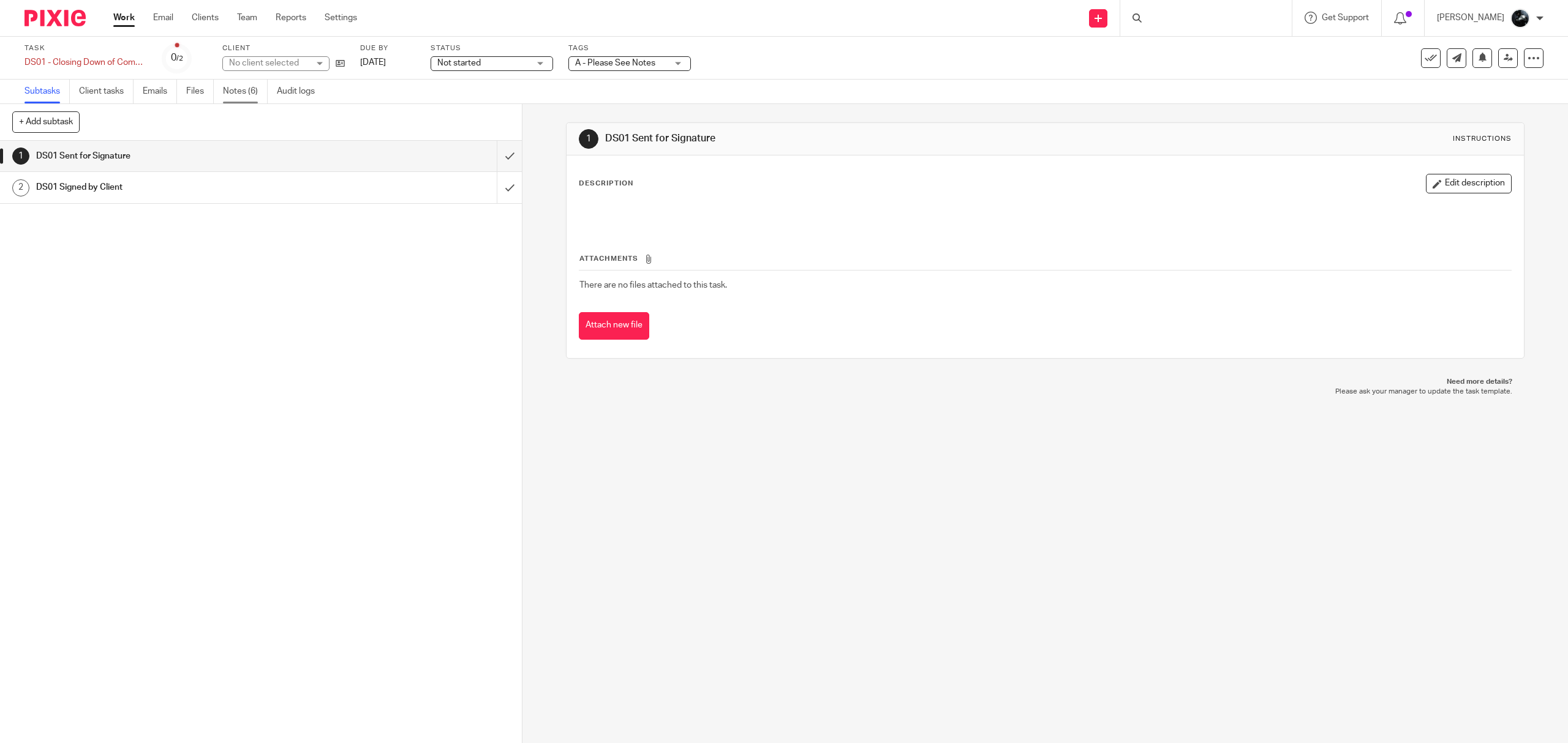
click at [241, 97] on link "Notes (6)" at bounding box center [245, 92] width 45 height 24
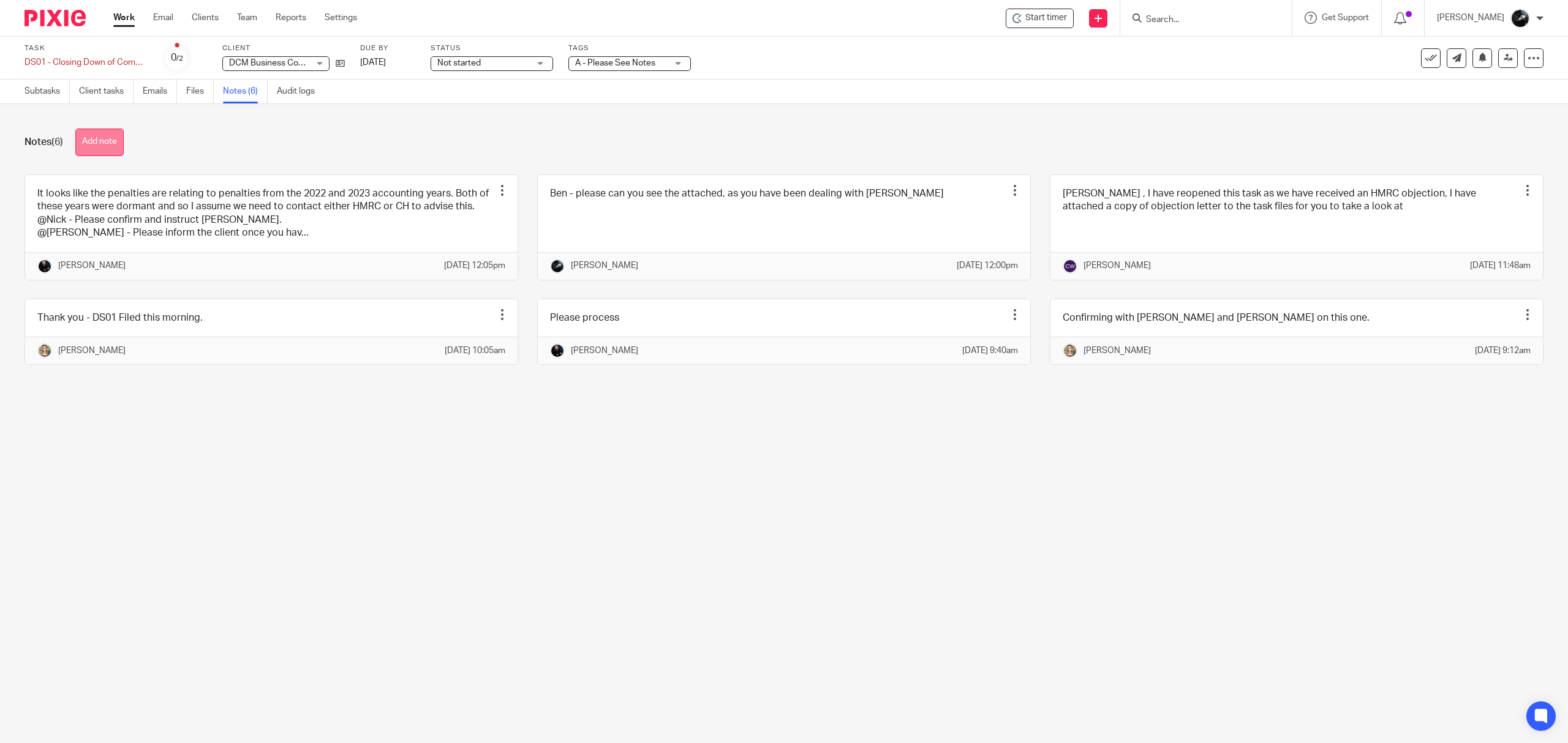
click at [98, 141] on button "Add note" at bounding box center [99, 142] width 48 height 28
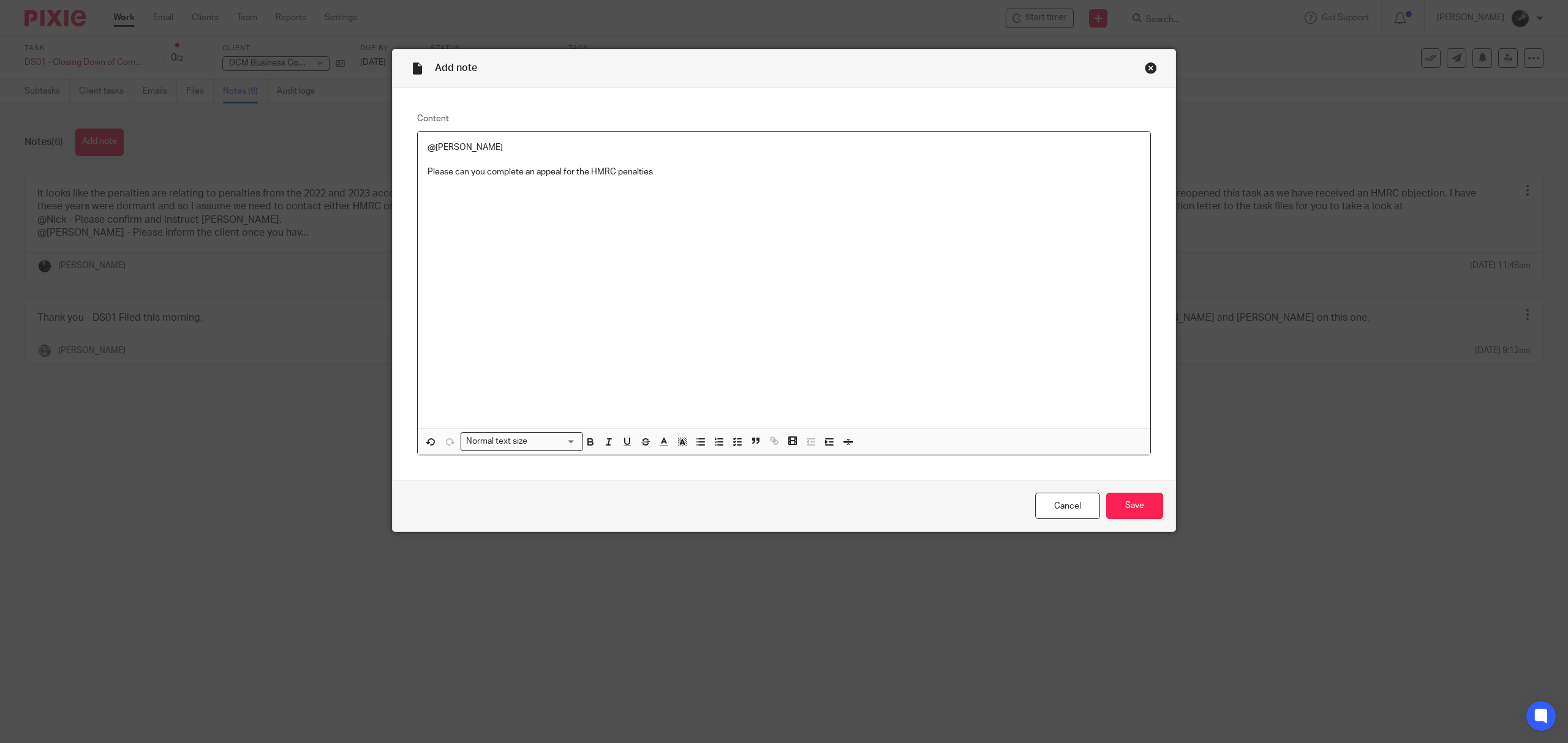
click at [1137, 488] on div "Cancel Save" at bounding box center [784, 505] width 783 height 51
click at [1134, 501] on input "Save" at bounding box center [1134, 506] width 57 height 26
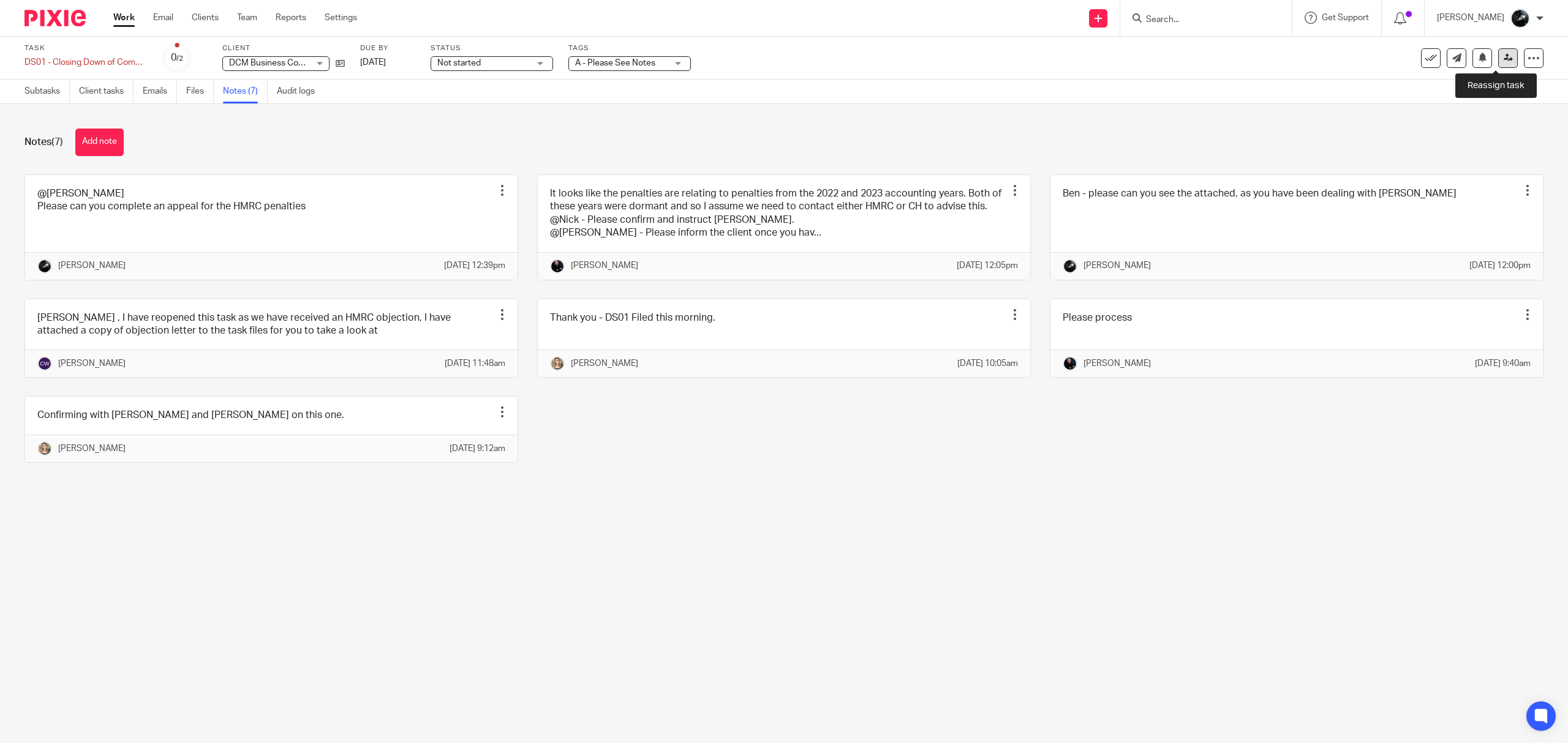
click at [1504, 58] on icon at bounding box center [1509, 58] width 9 height 9
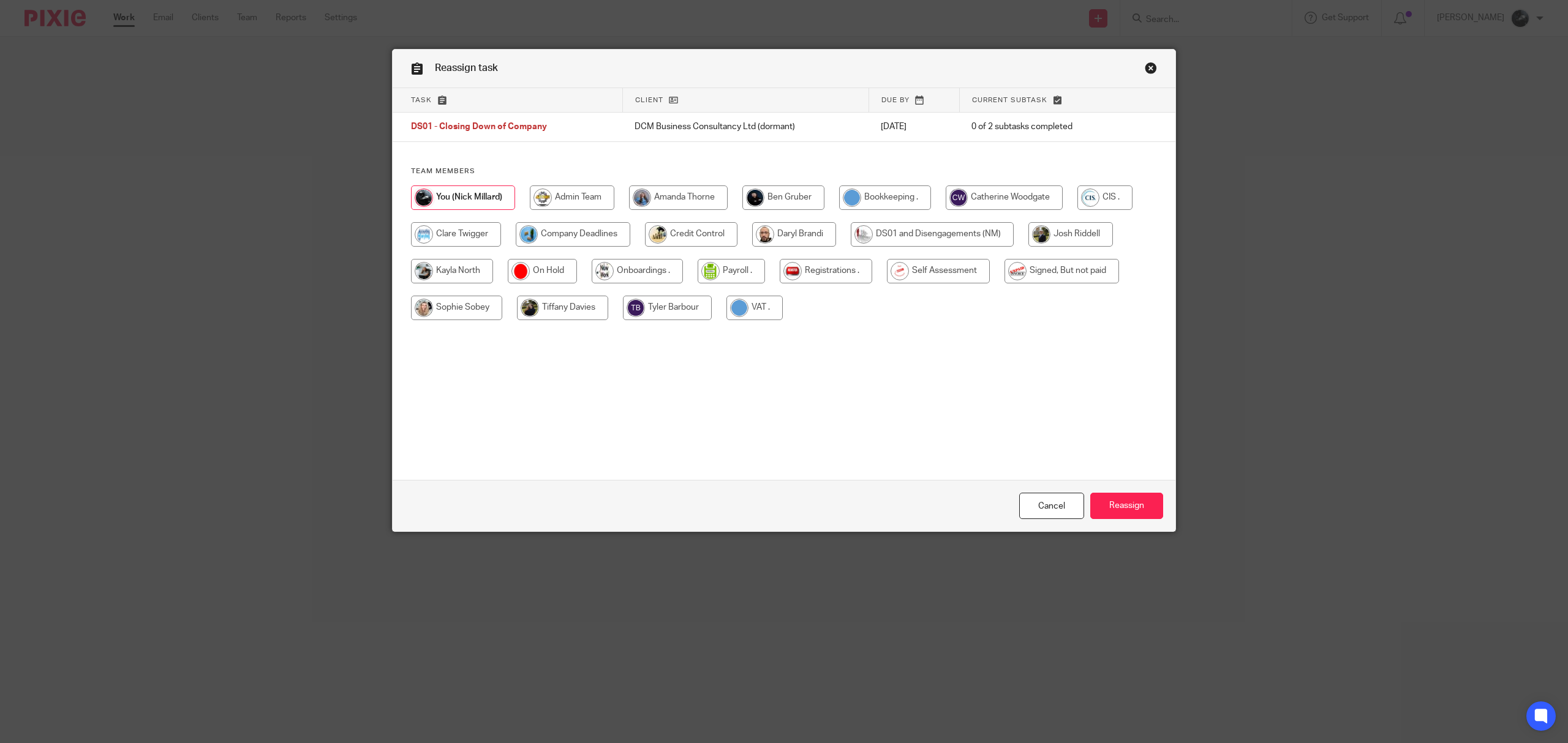
click at [1018, 193] on input "radio" at bounding box center [1004, 198] width 117 height 24
radio input "true"
click at [1118, 512] on input "Reassign" at bounding box center [1127, 506] width 72 height 26
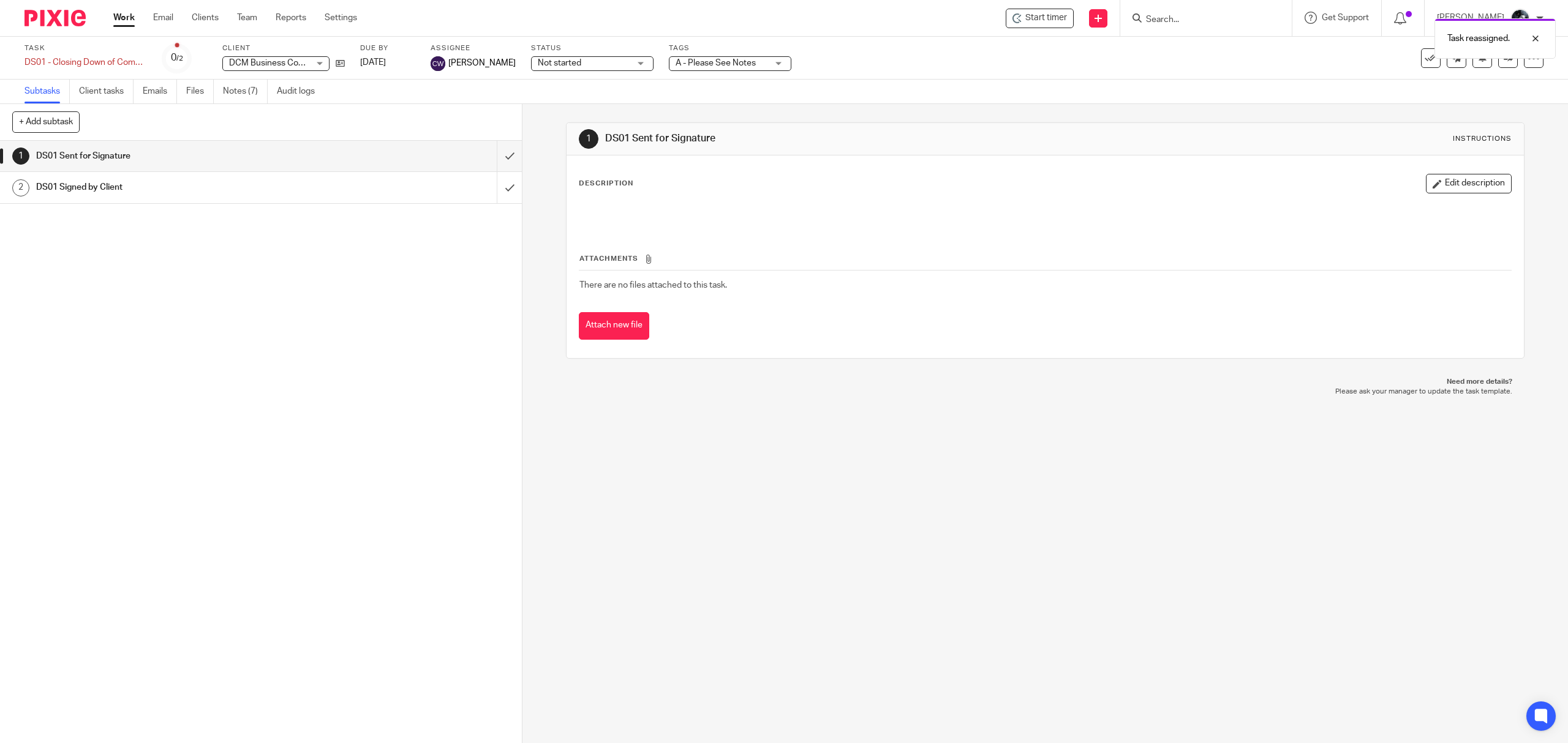
click at [76, 14] on img at bounding box center [55, 19] width 61 height 17
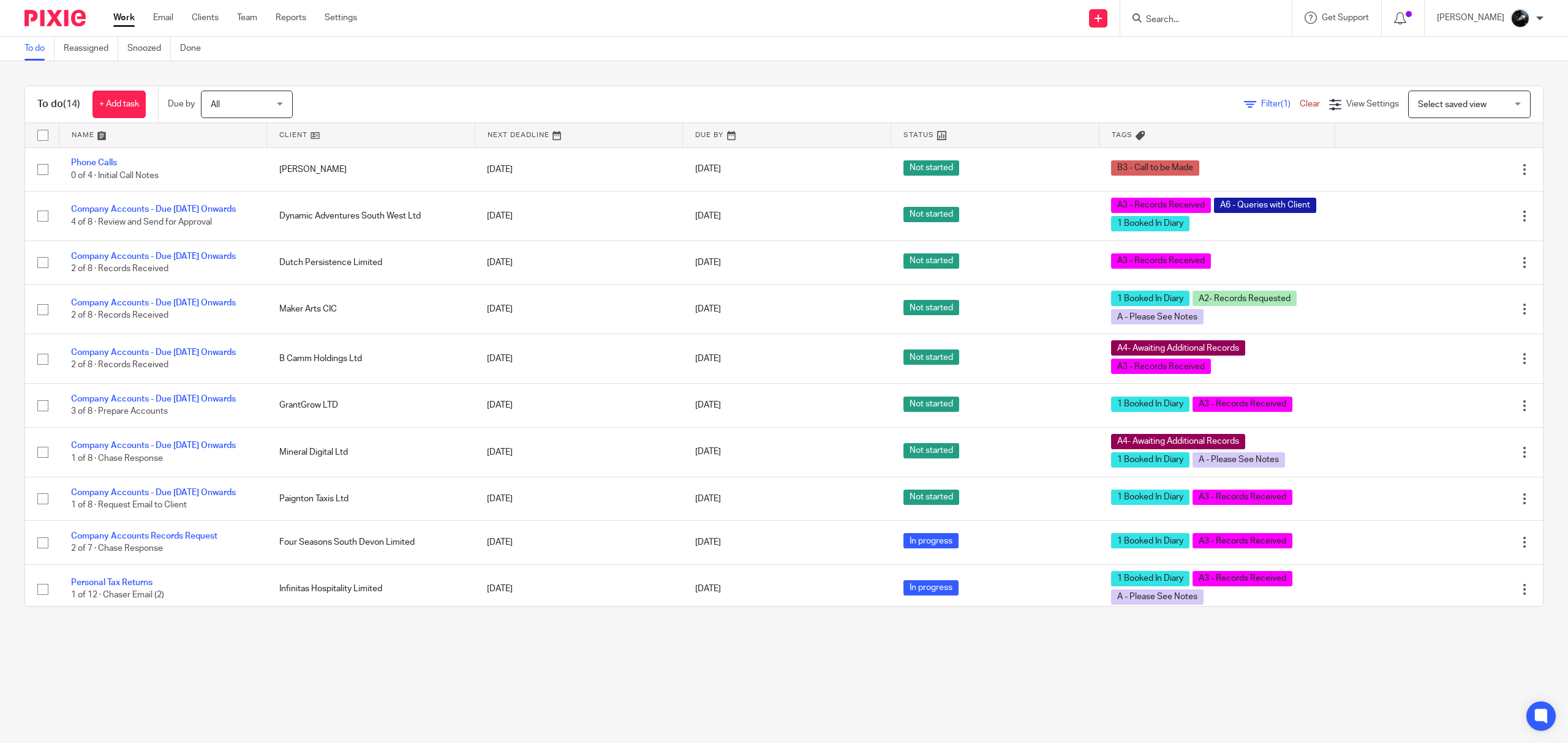
click at [1437, 111] on span "Select saved view" at bounding box center [1462, 104] width 89 height 26
click at [1424, 150] on li "Not booked in" at bounding box center [1444, 155] width 122 height 25
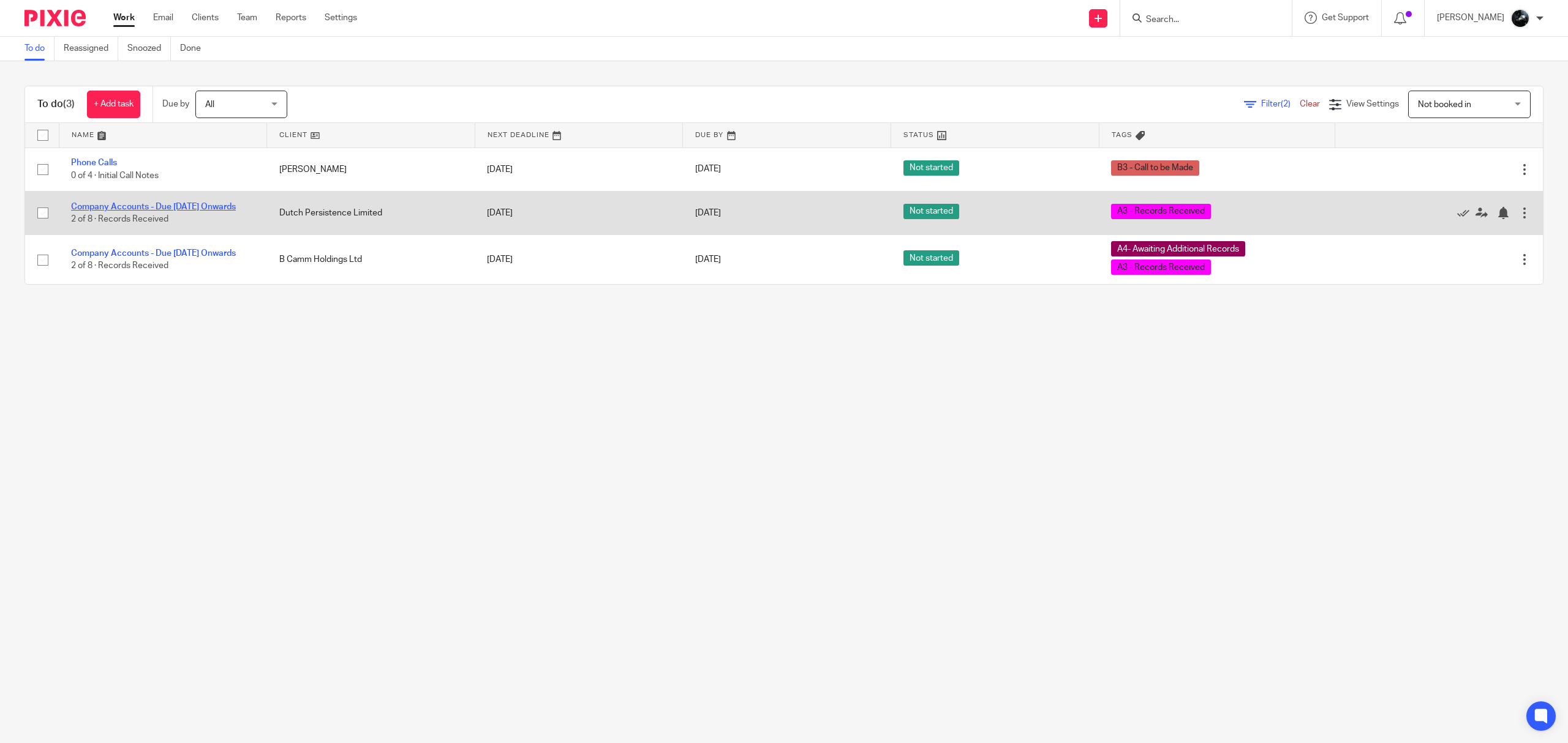
click at [199, 203] on link "Company Accounts - Due 1st May 2023 Onwards" at bounding box center [152, 206] width 164 height 8
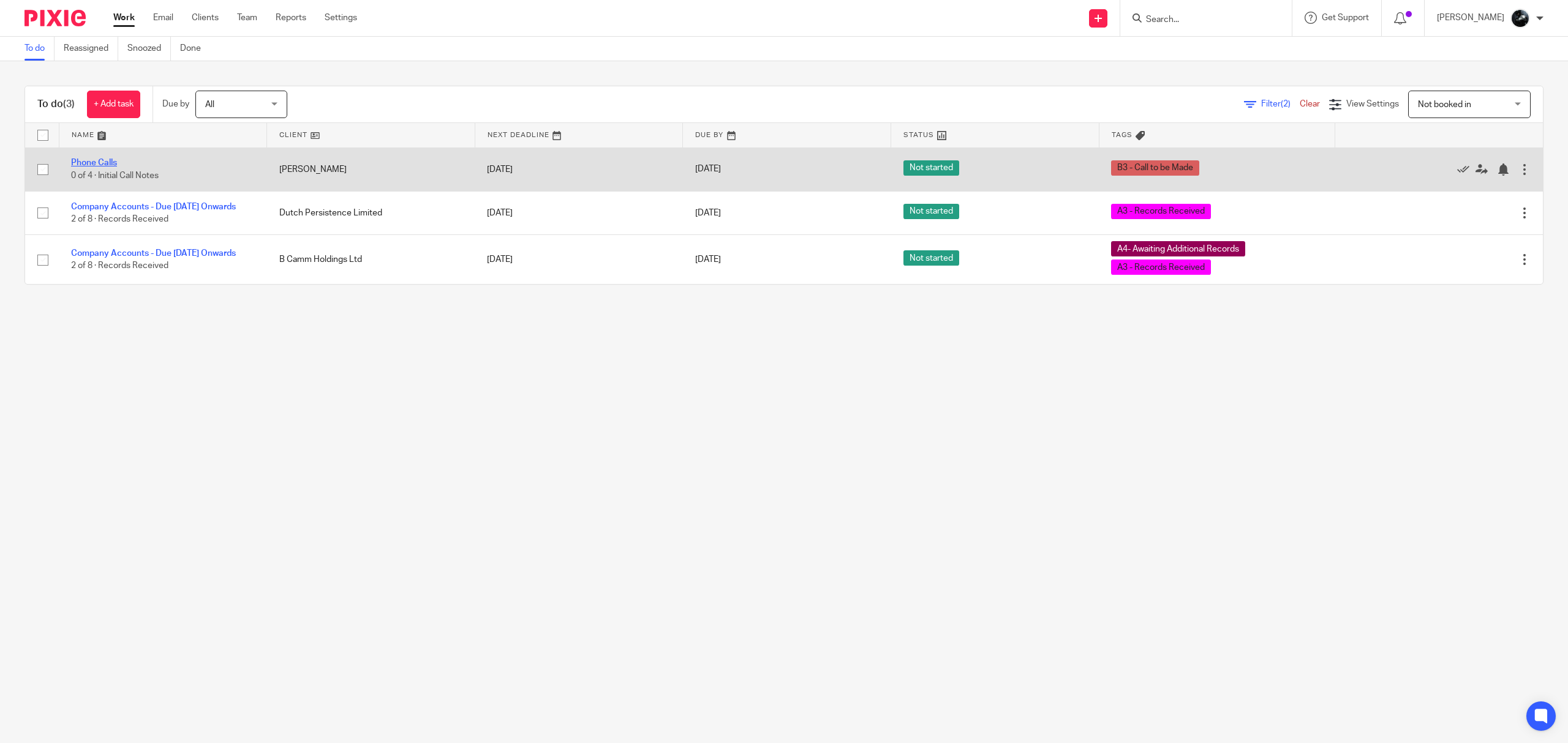
click at [107, 164] on link "Phone Calls" at bounding box center [93, 163] width 46 height 8
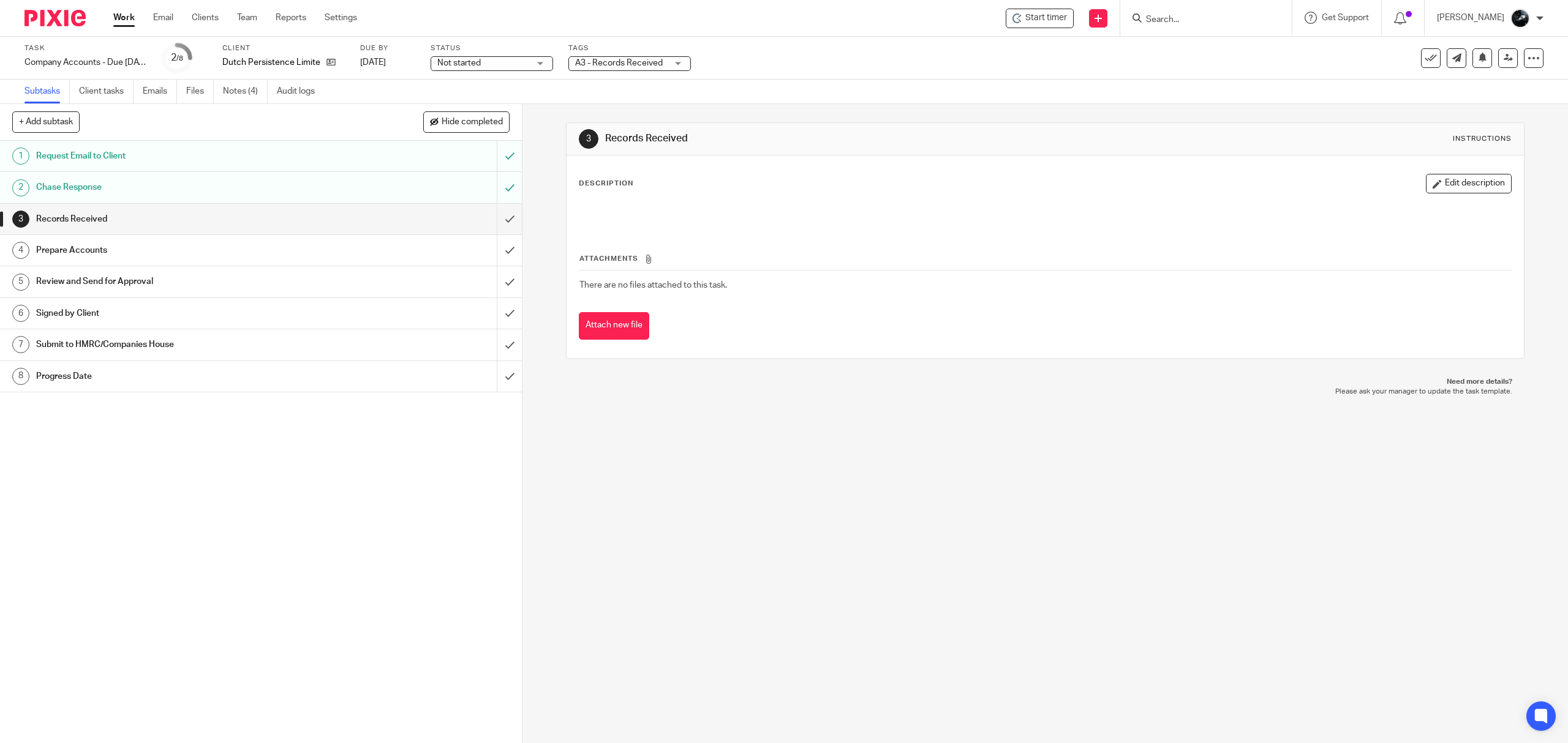
click at [641, 72] on div "Tags A3 - Records Received On Hold External Bookkeeper Urgent C4- With Debt Col…" at bounding box center [630, 59] width 123 height 30
click at [657, 58] on span "A3 - Records Received" at bounding box center [621, 63] width 92 height 13
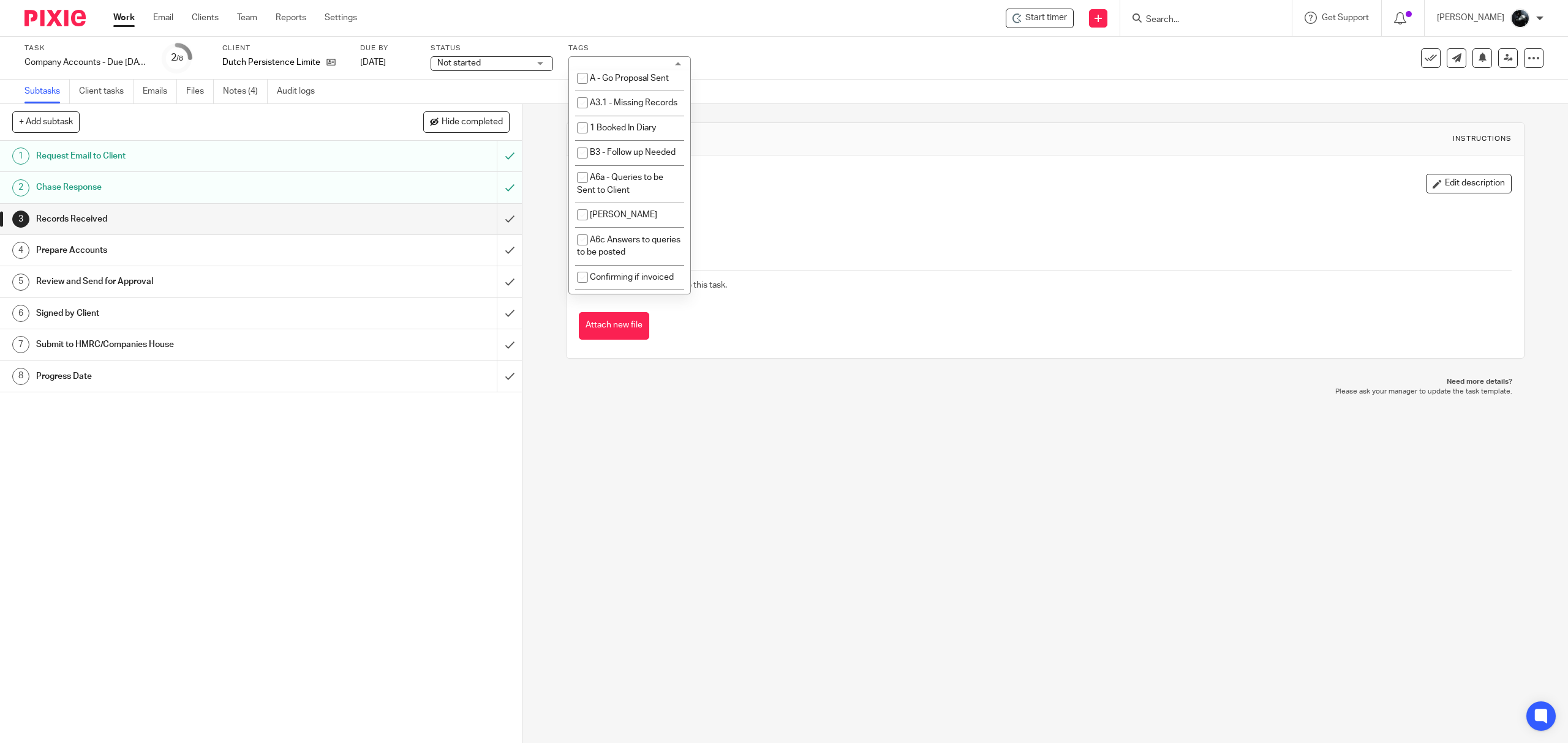
scroll to position [980, 0]
click at [628, 128] on span "1 Booked In Diary" at bounding box center [622, 124] width 66 height 8
checkbox input "true"
click at [829, 108] on div "3 Records Received Instructions Description Edit description Attachments There …" at bounding box center [1044, 241] width 958 height 273
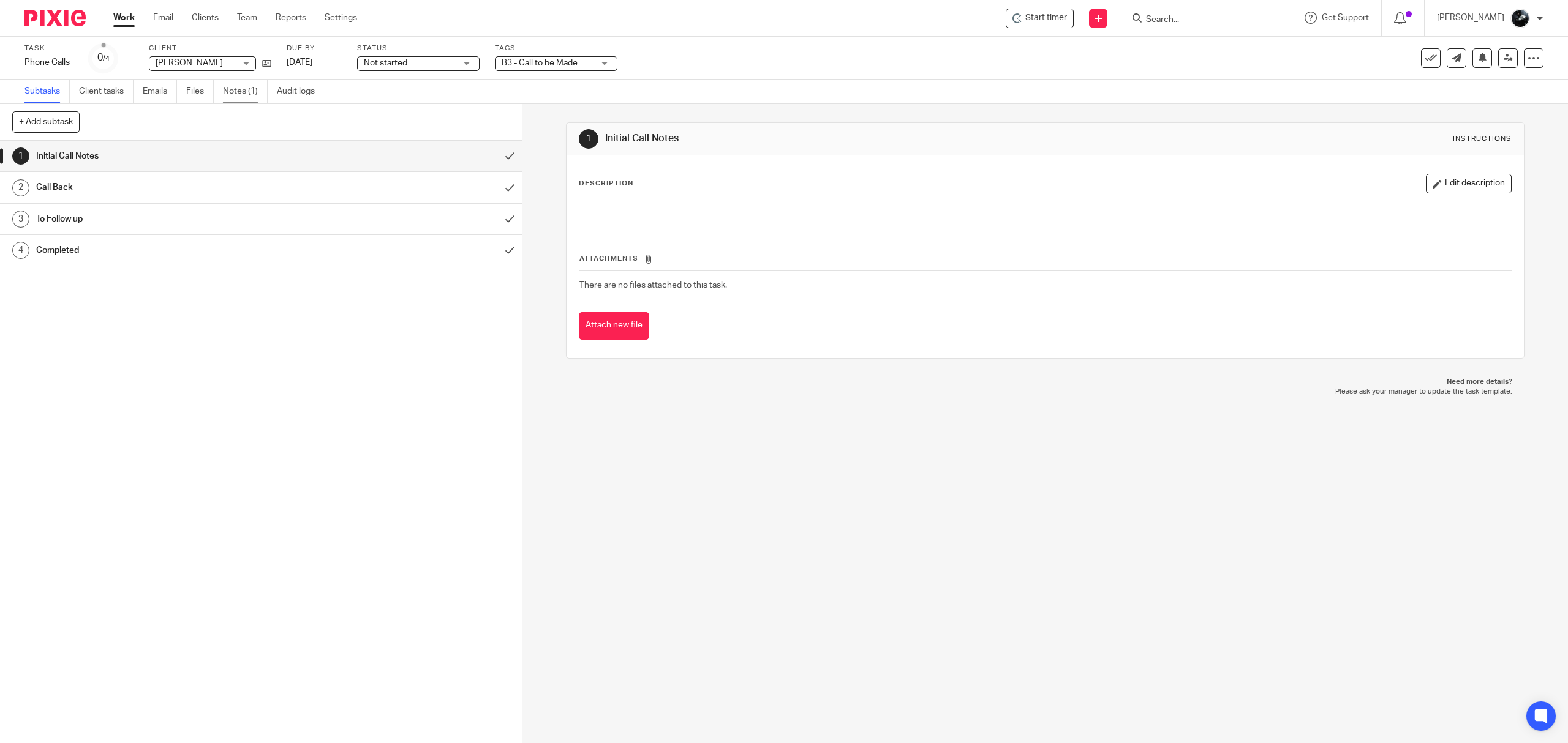
click at [253, 92] on link "Notes (1)" at bounding box center [245, 92] width 45 height 24
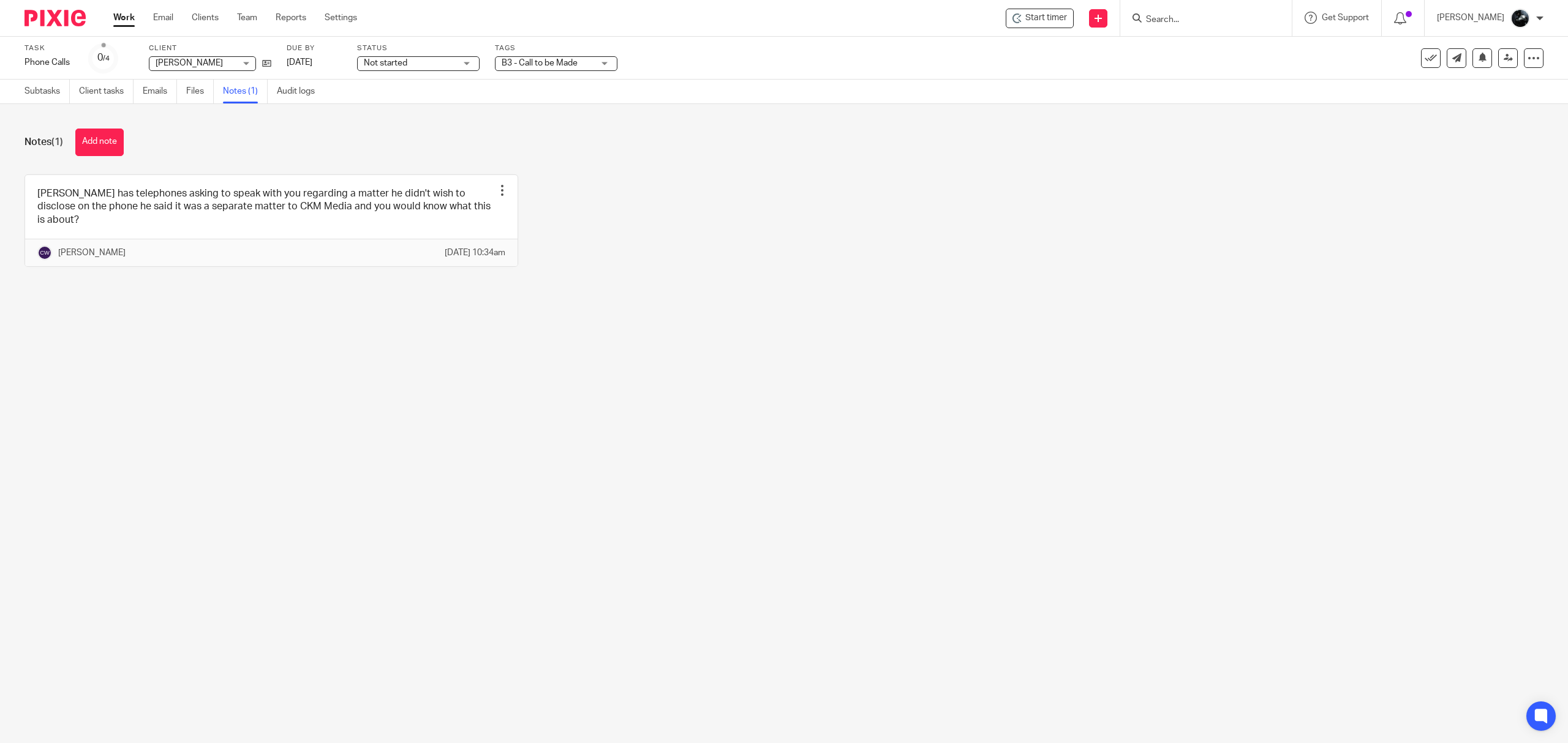
click at [588, 60] on span "B3 - Call to be Made" at bounding box center [547, 63] width 92 height 13
click at [569, 56] on li "1 Booked In Diary" at bounding box center [555, 43] width 122 height 25
checkbox input "true"
click at [751, 211] on div "Nick- Ross has telephones asking to speak with you regarding a matter he didn't…" at bounding box center [774, 229] width 1537 height 111
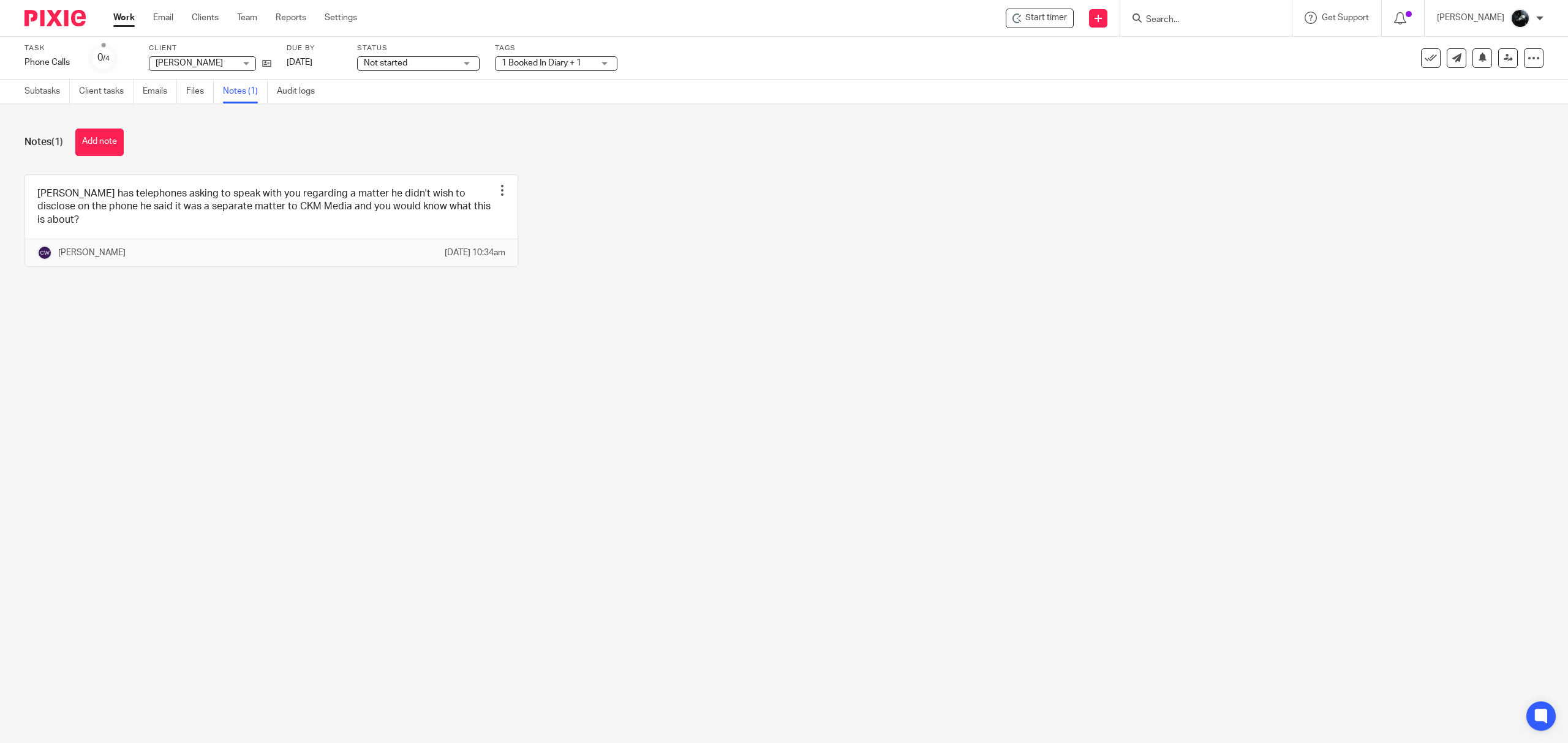
click at [51, 17] on img at bounding box center [55, 19] width 61 height 17
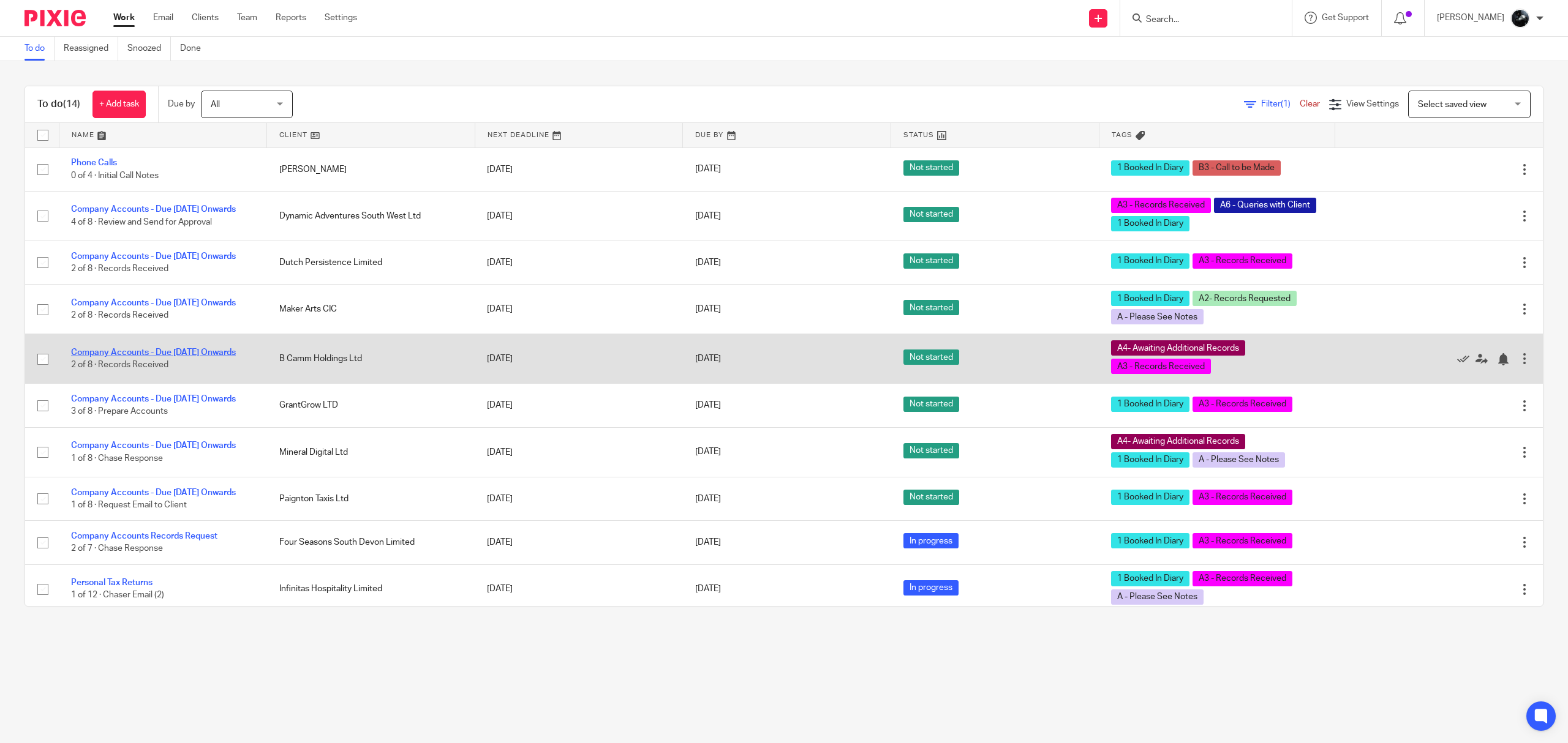
click at [201, 355] on link "Company Accounts - Due [DATE] Onwards" at bounding box center [152, 352] width 164 height 8
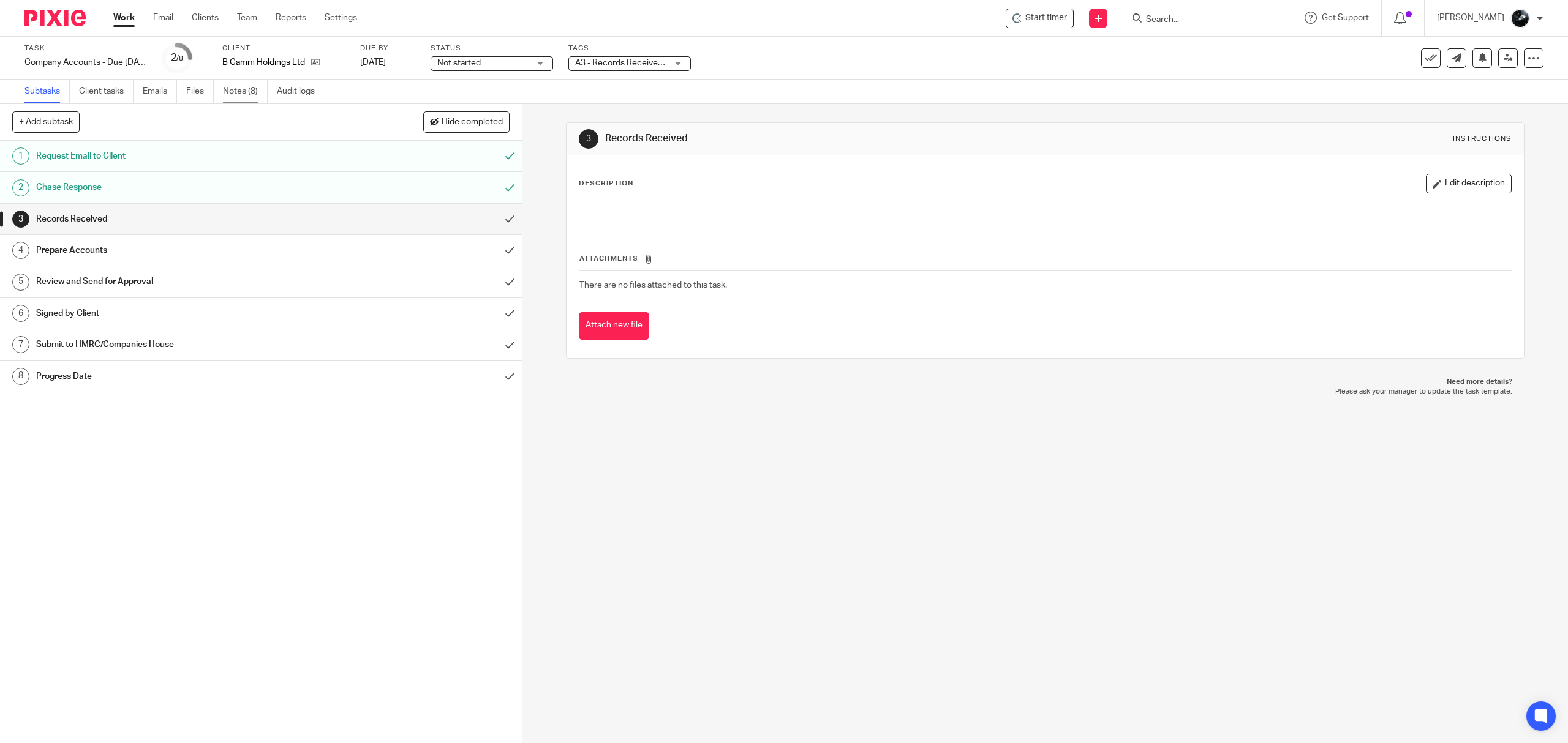
click at [249, 99] on link "Notes (8)" at bounding box center [245, 92] width 45 height 24
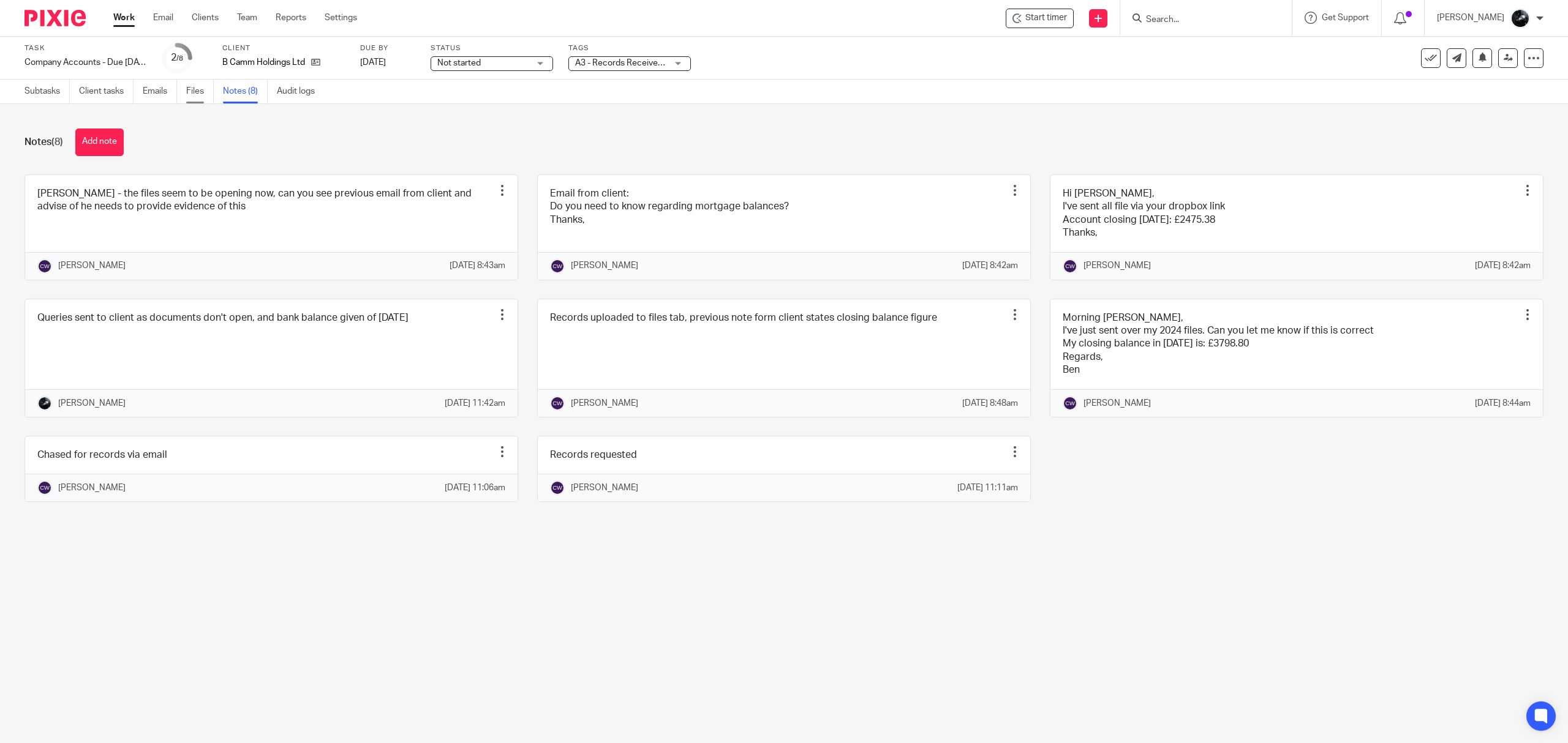
click at [197, 92] on link "Files" at bounding box center [200, 92] width 28 height 24
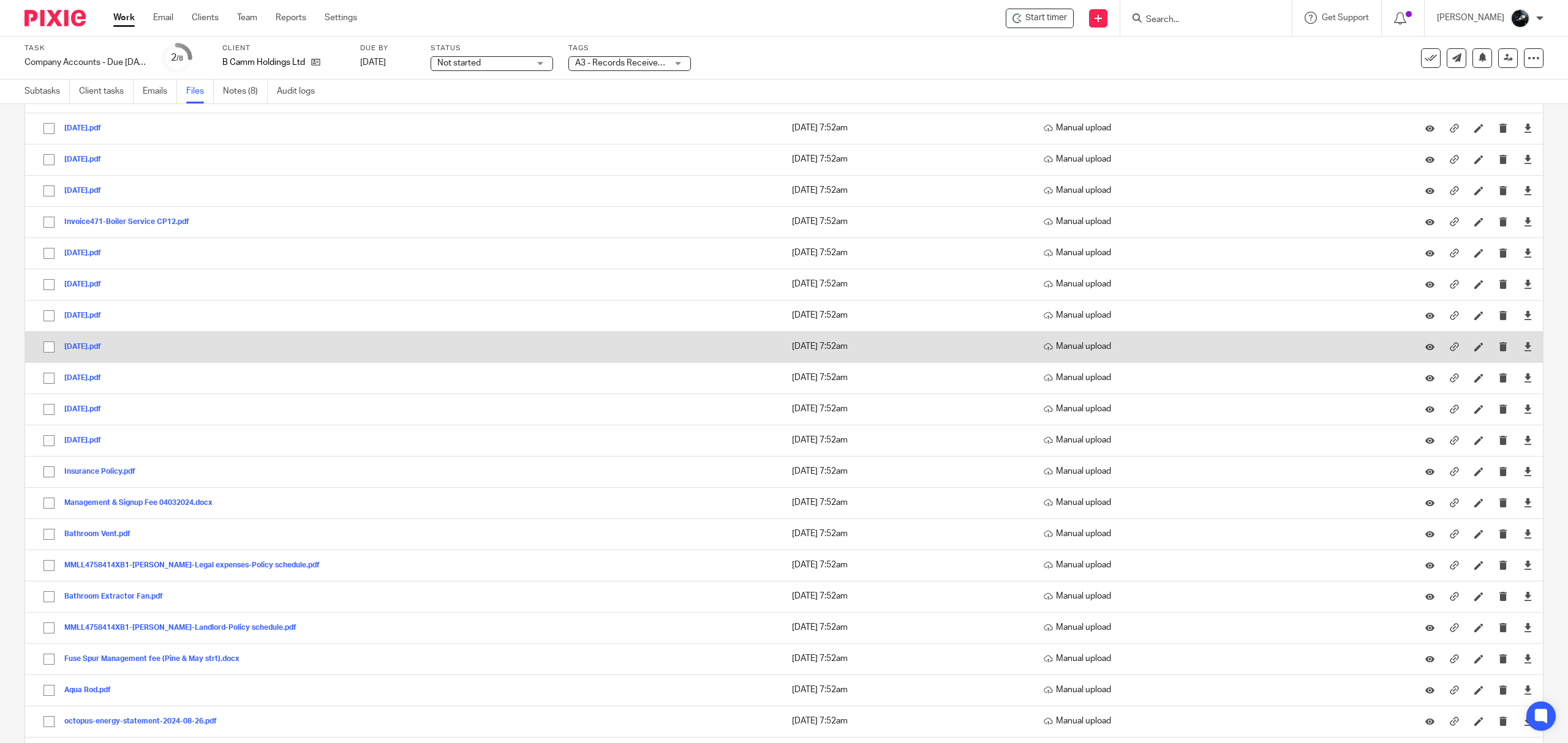
scroll to position [1011, 0]
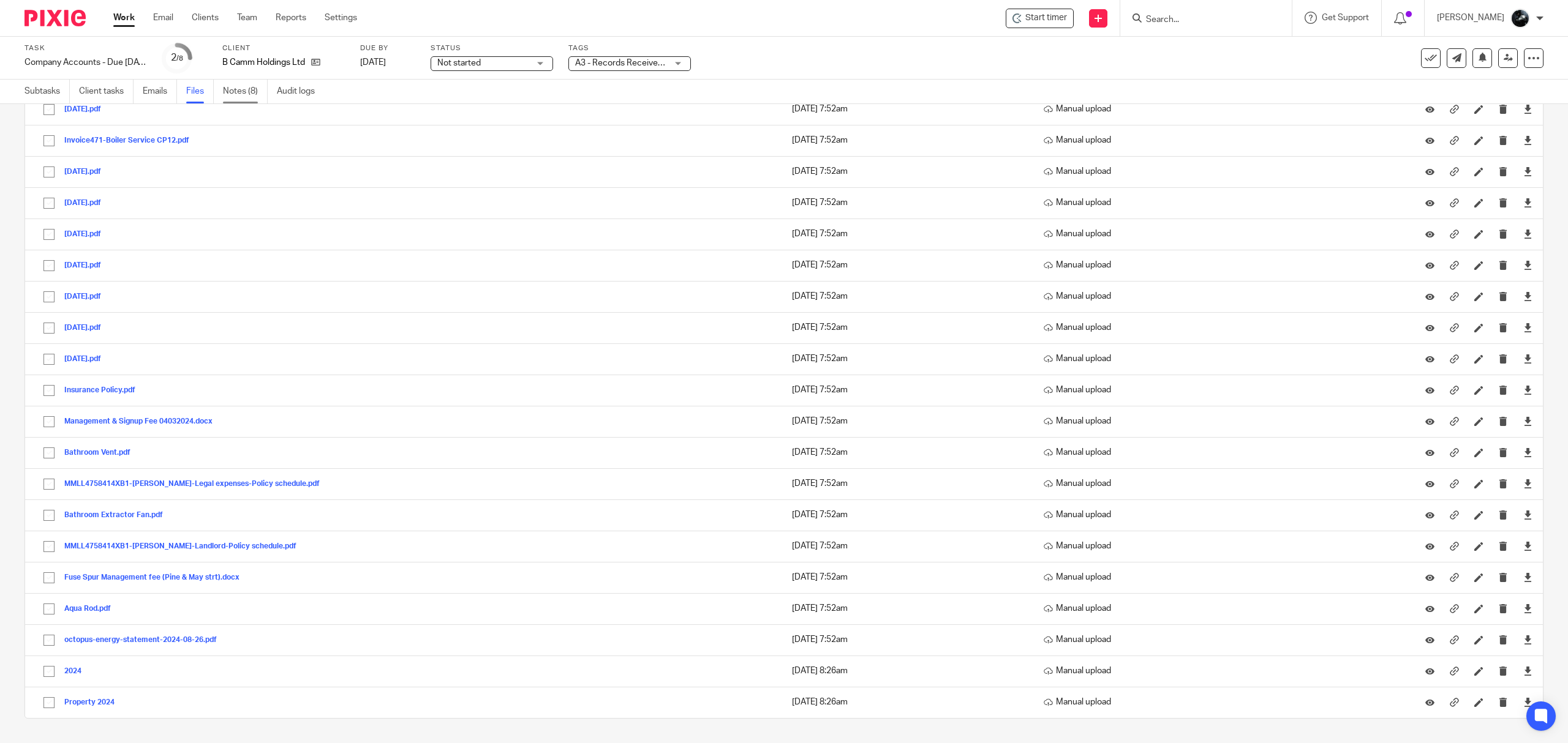
click at [240, 91] on link "Notes (8)" at bounding box center [245, 92] width 45 height 24
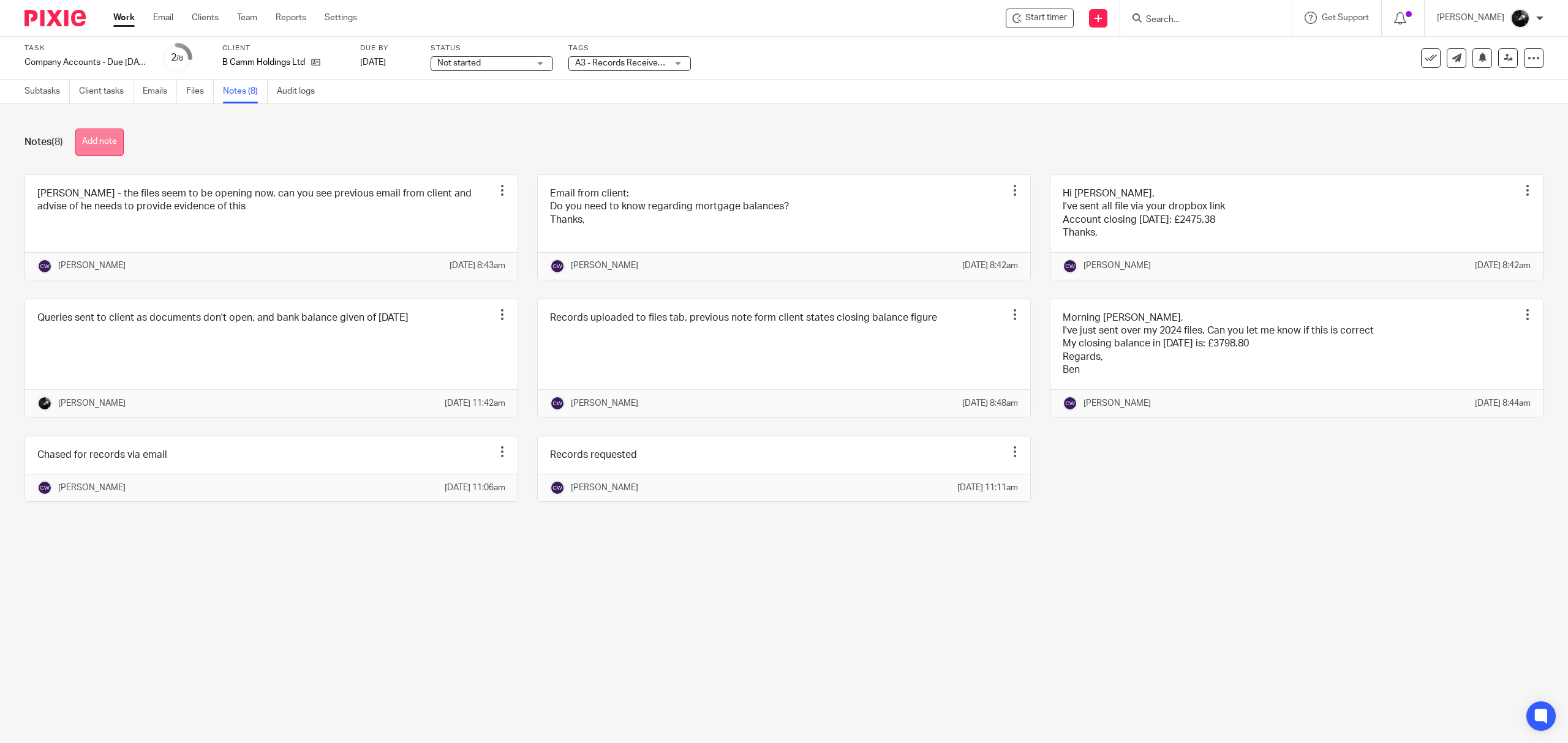
click at [97, 143] on button "Add note" at bounding box center [99, 142] width 48 height 28
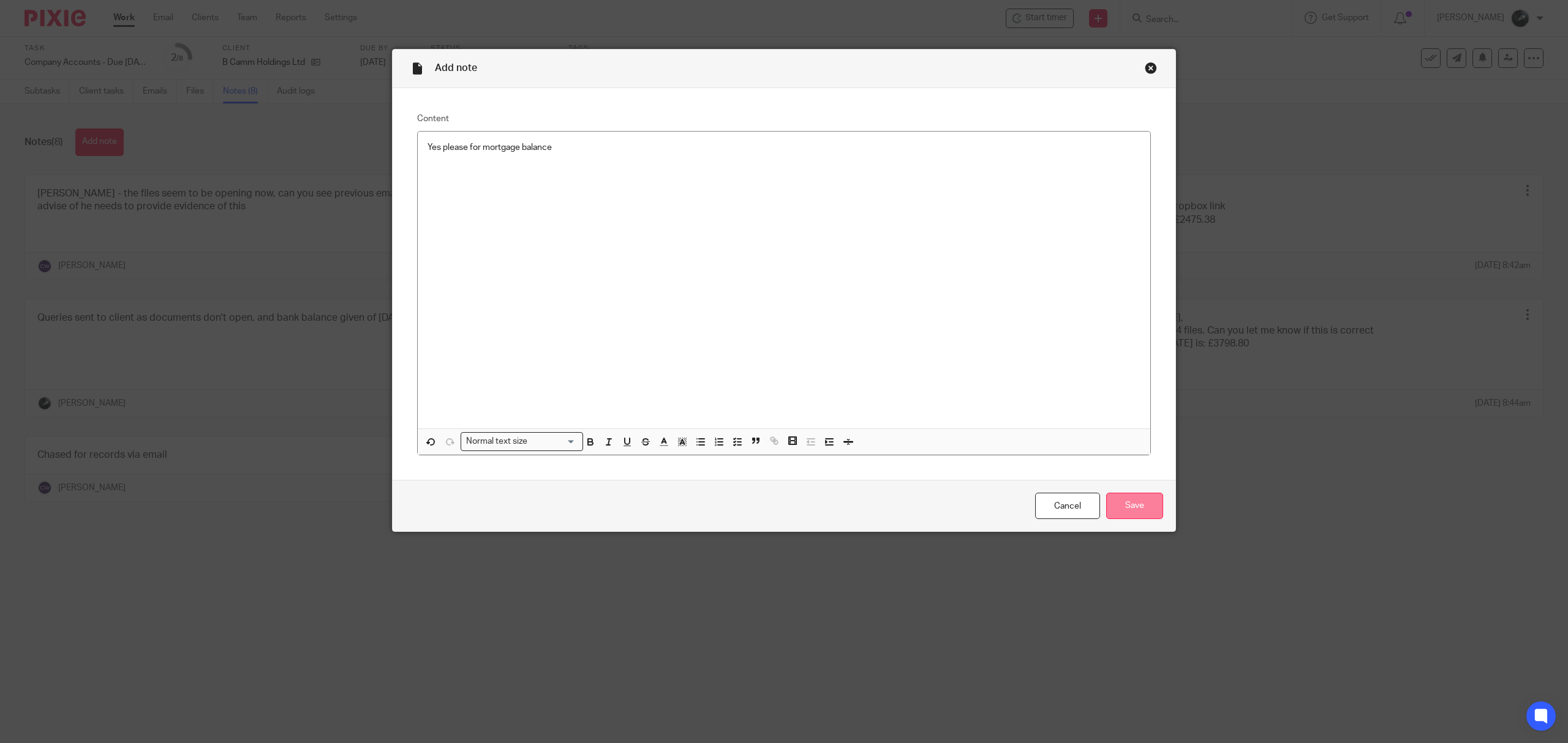
click at [1140, 502] on input "Save" at bounding box center [1134, 506] width 57 height 26
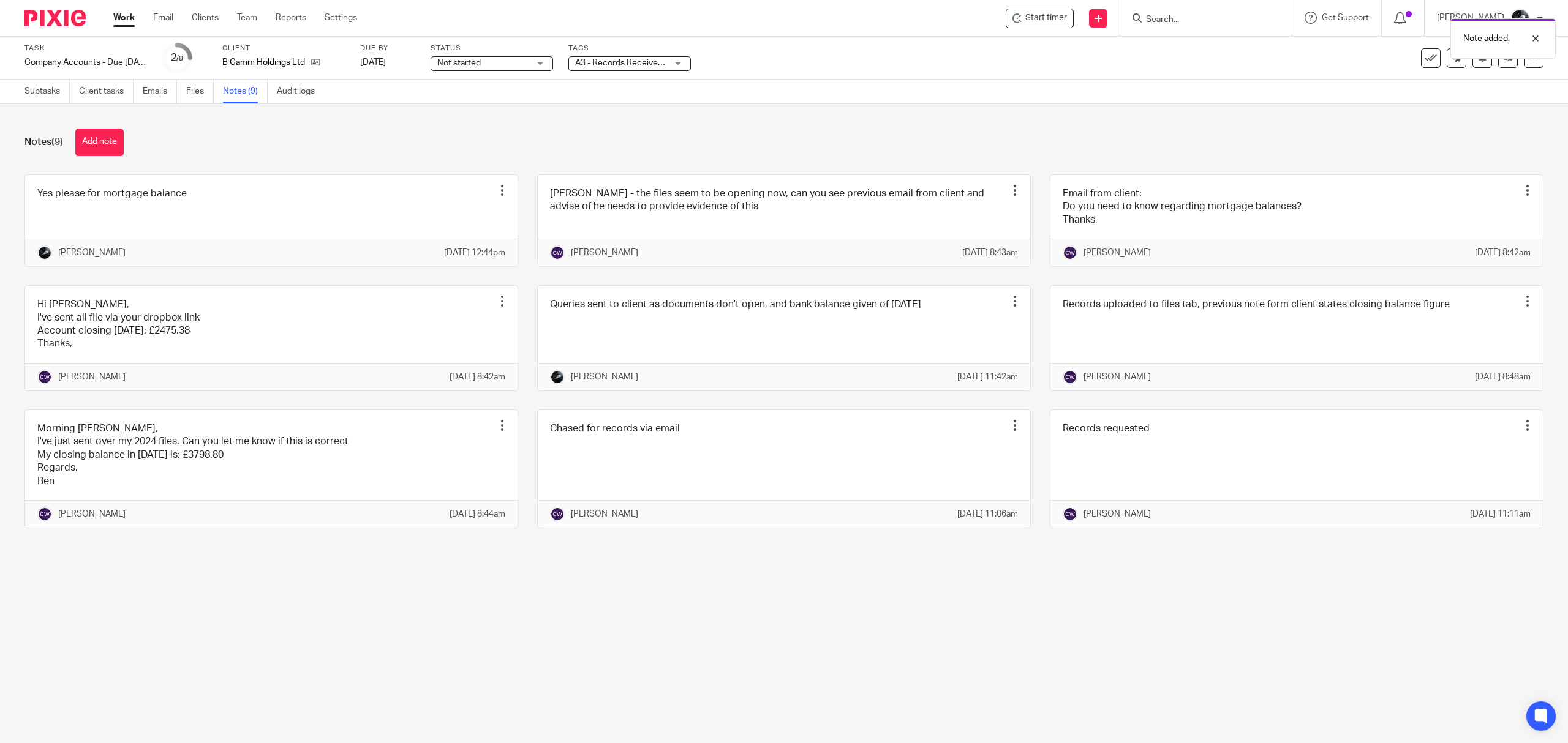
click at [653, 60] on span "A3 - Records Received + 1" at bounding box center [625, 62] width 101 height 8
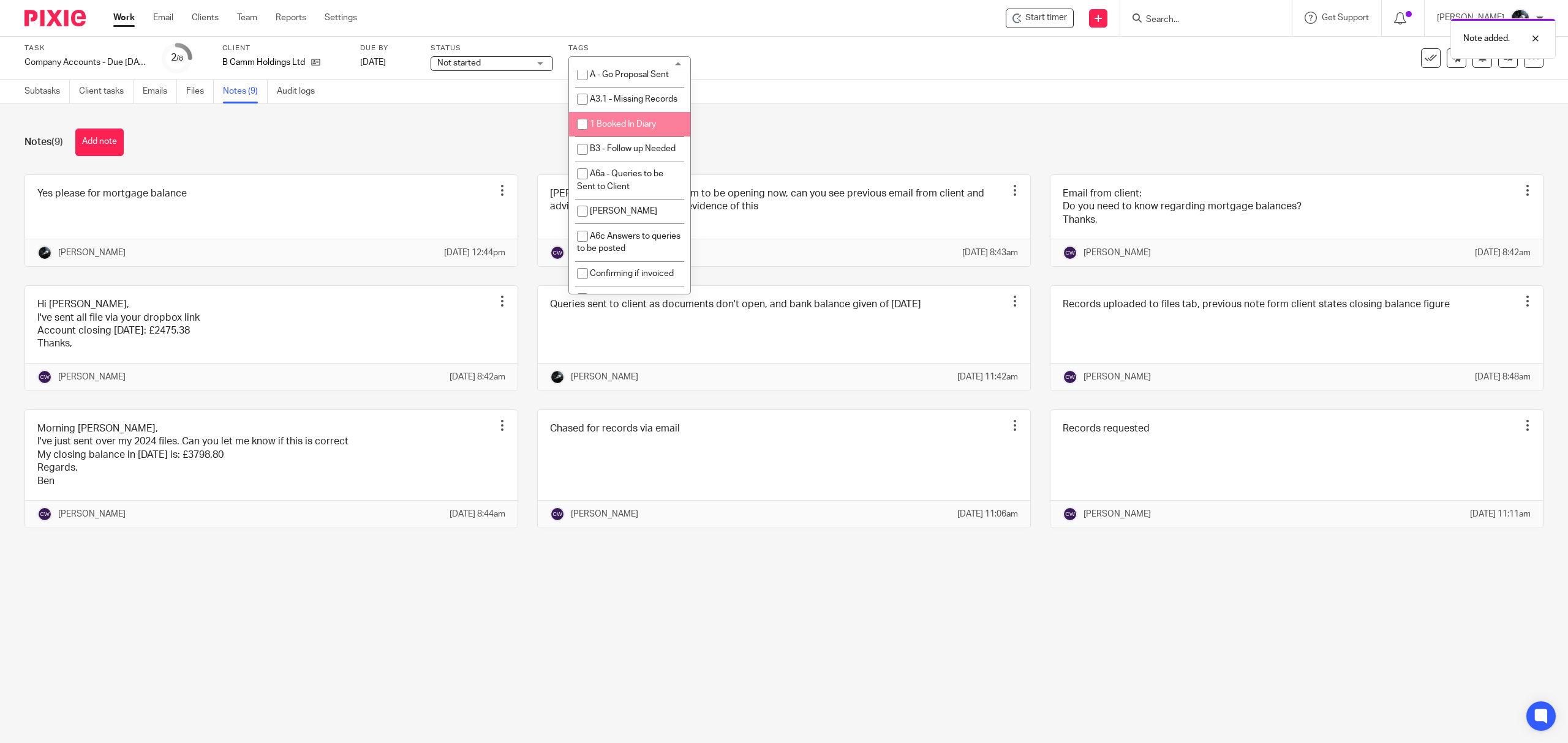
drag, startPoint x: 607, startPoint y: 265, endPoint x: 649, endPoint y: 258, distance: 42.6
click at [607, 128] on span "1 Booked In Diary" at bounding box center [622, 124] width 66 height 8
checkbox input "true"
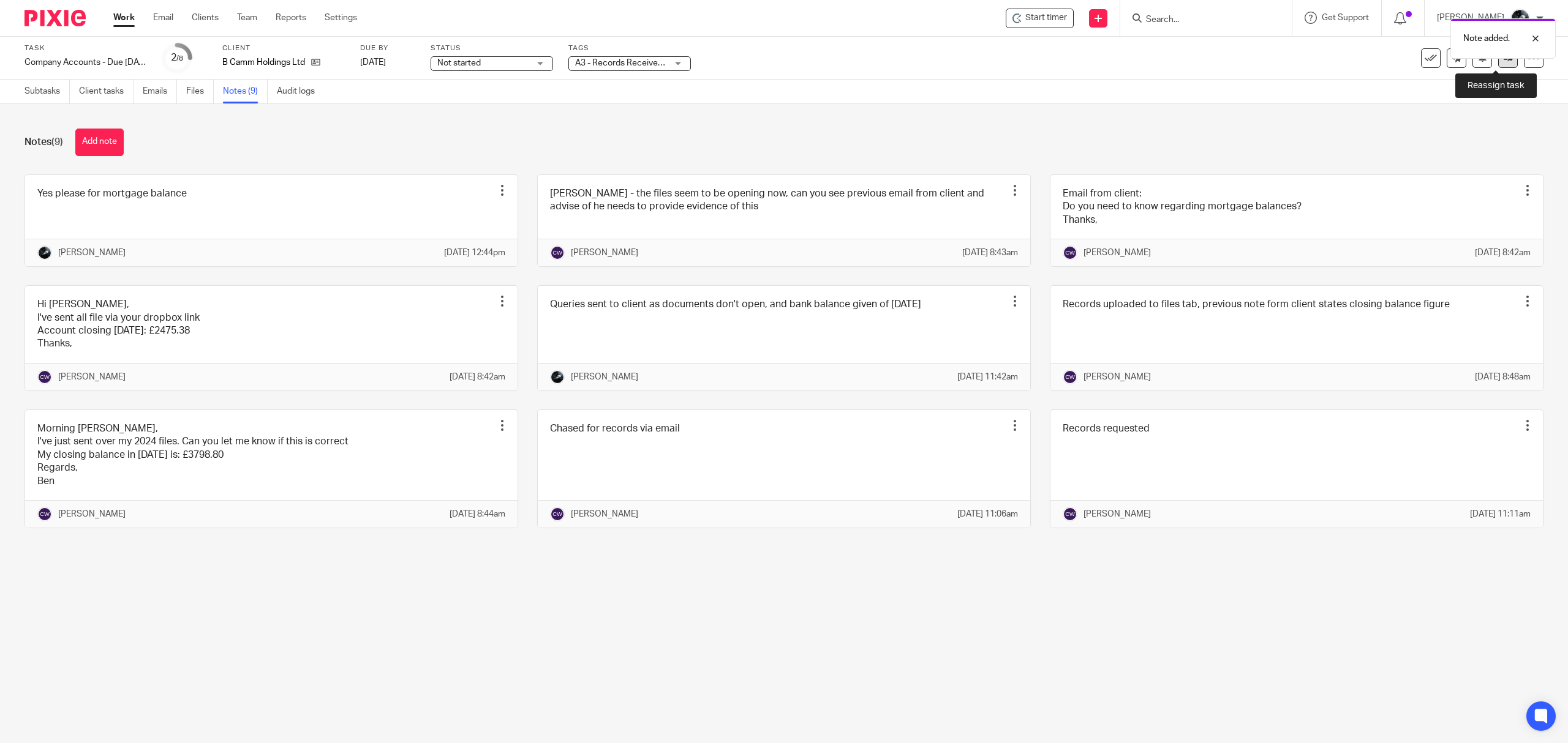
click at [1498, 66] on link at bounding box center [1508, 58] width 20 height 20
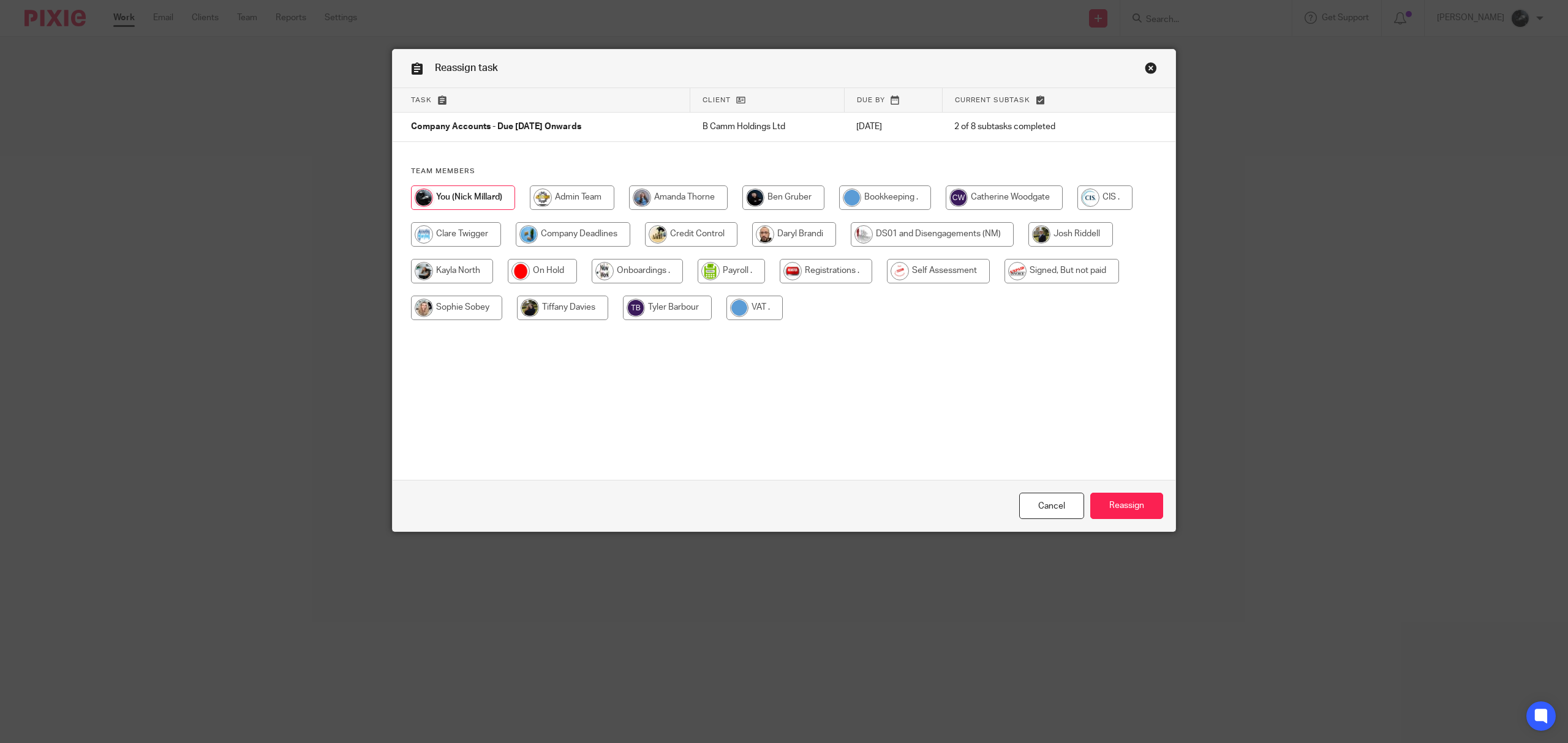
click at [1009, 200] on input "radio" at bounding box center [1004, 198] width 117 height 24
radio input "true"
click at [1110, 501] on input "Reassign" at bounding box center [1127, 506] width 72 height 26
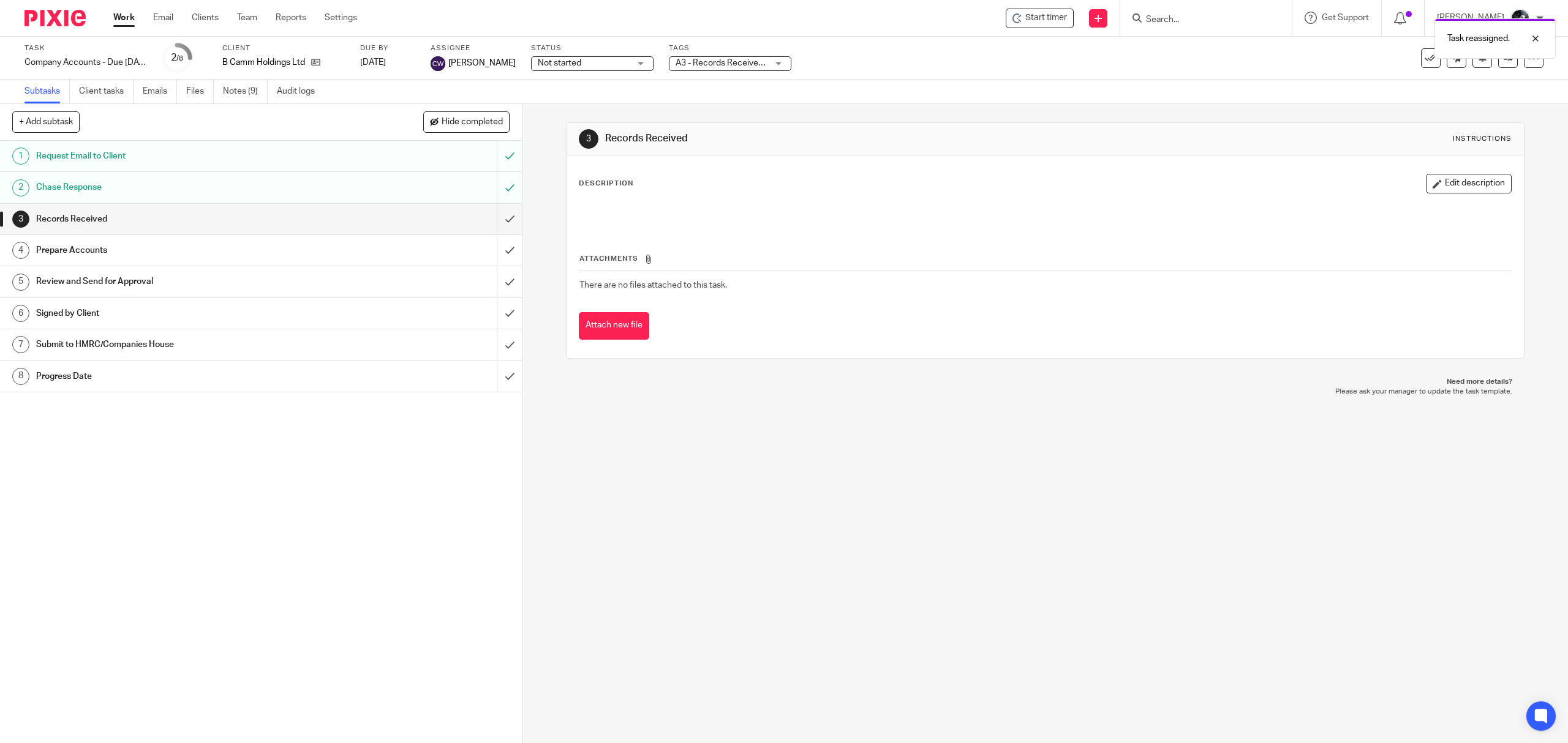
click at [42, 15] on img at bounding box center [55, 19] width 61 height 17
